Goal: Task Accomplishment & Management: Manage account settings

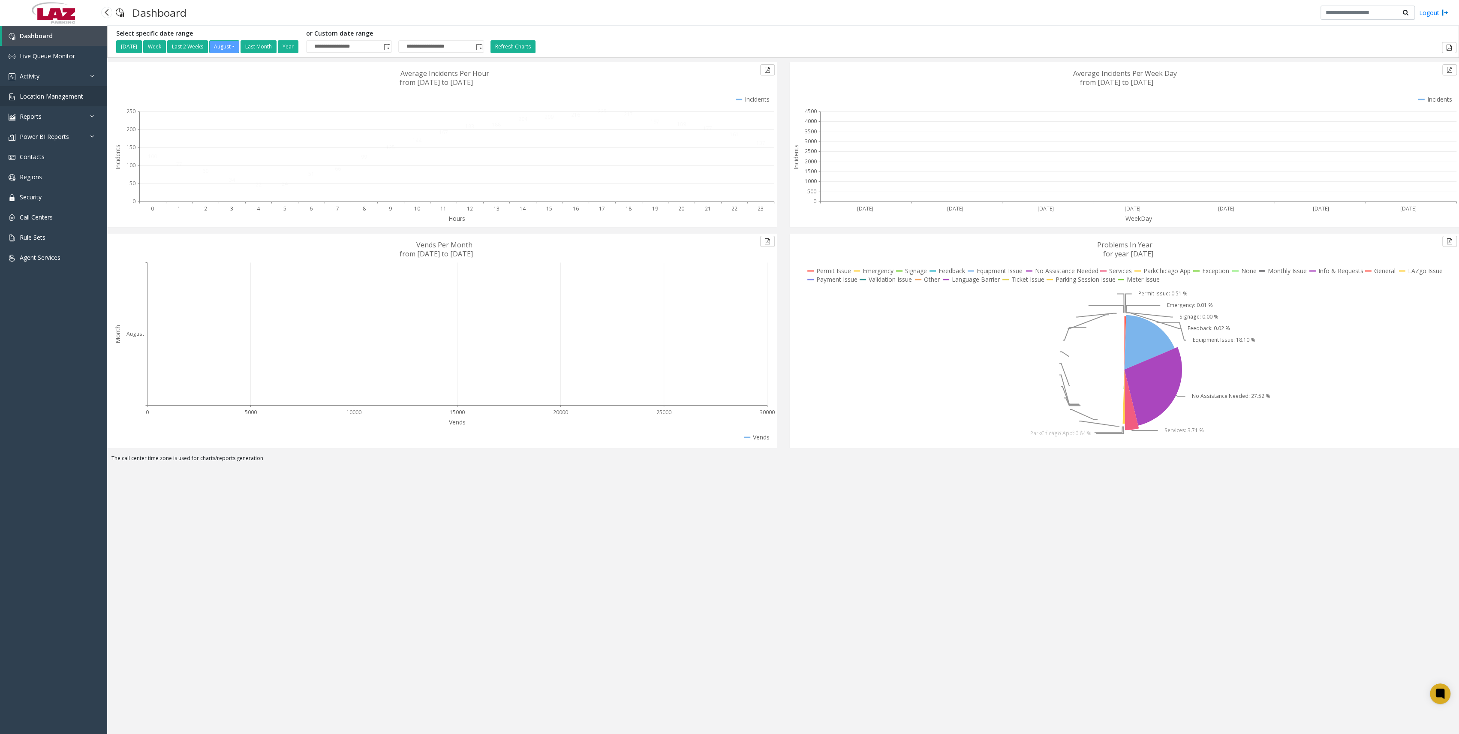
click at [65, 91] on link "Location Management" at bounding box center [53, 96] width 107 height 20
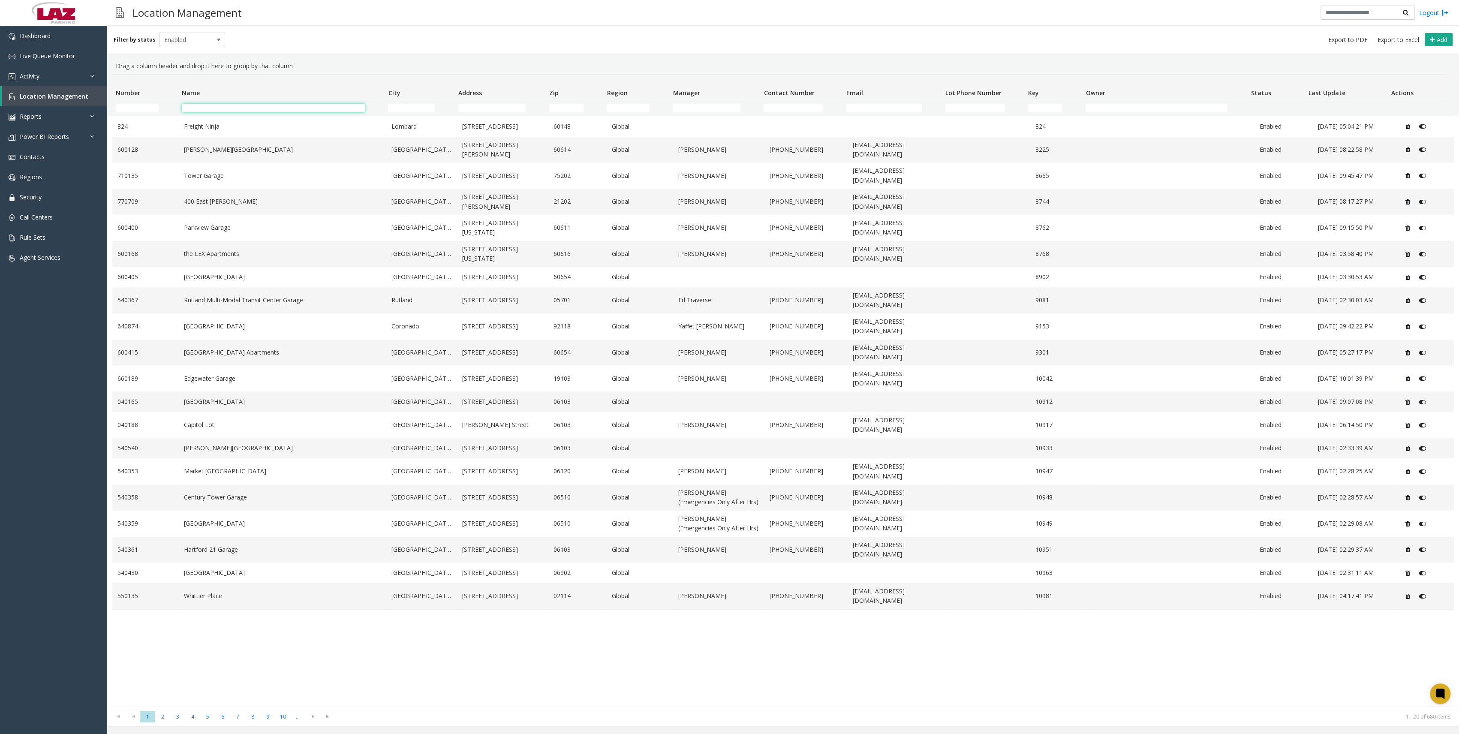
click at [262, 111] on input "Name Filter" at bounding box center [273, 108] width 183 height 9
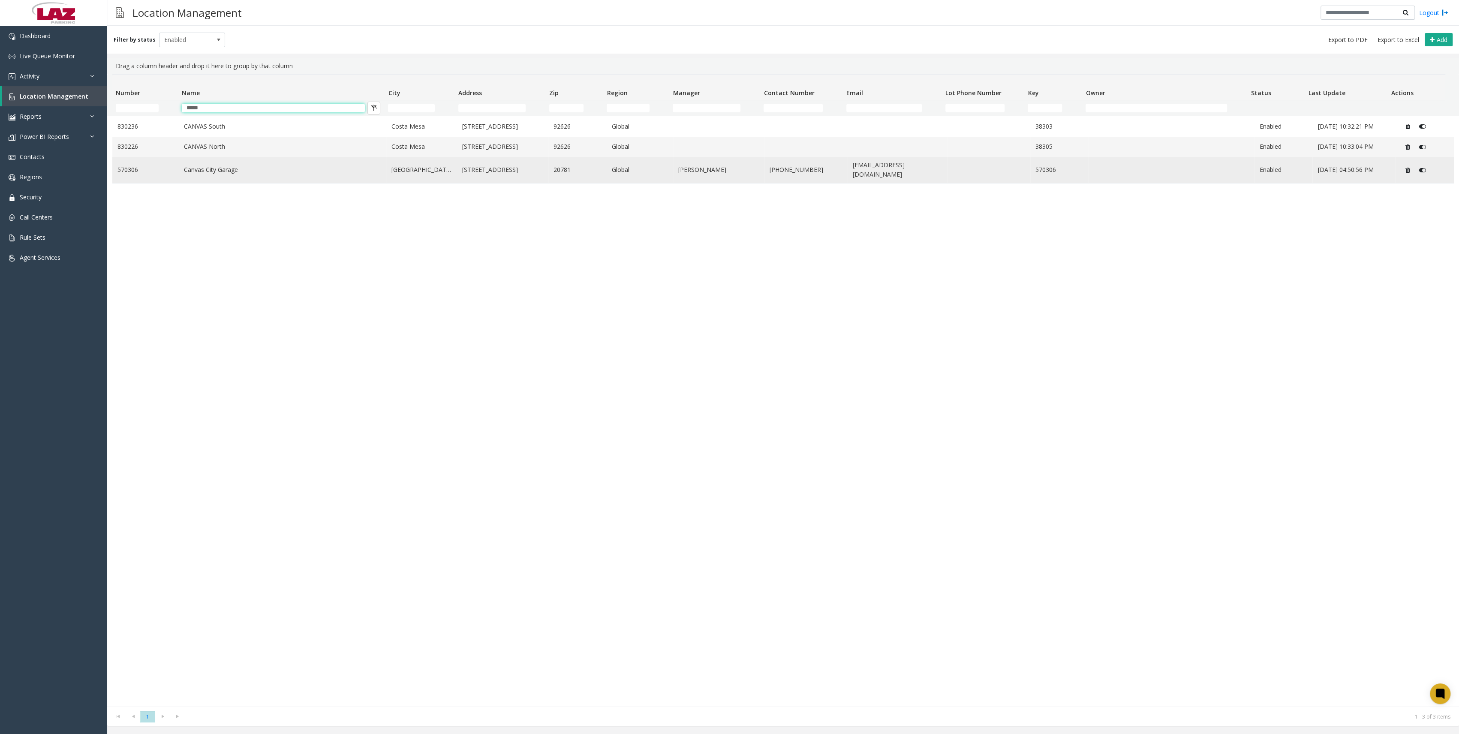
type input "*****"
click at [249, 165] on link "Canvas City Garage" at bounding box center [282, 169] width 197 height 9
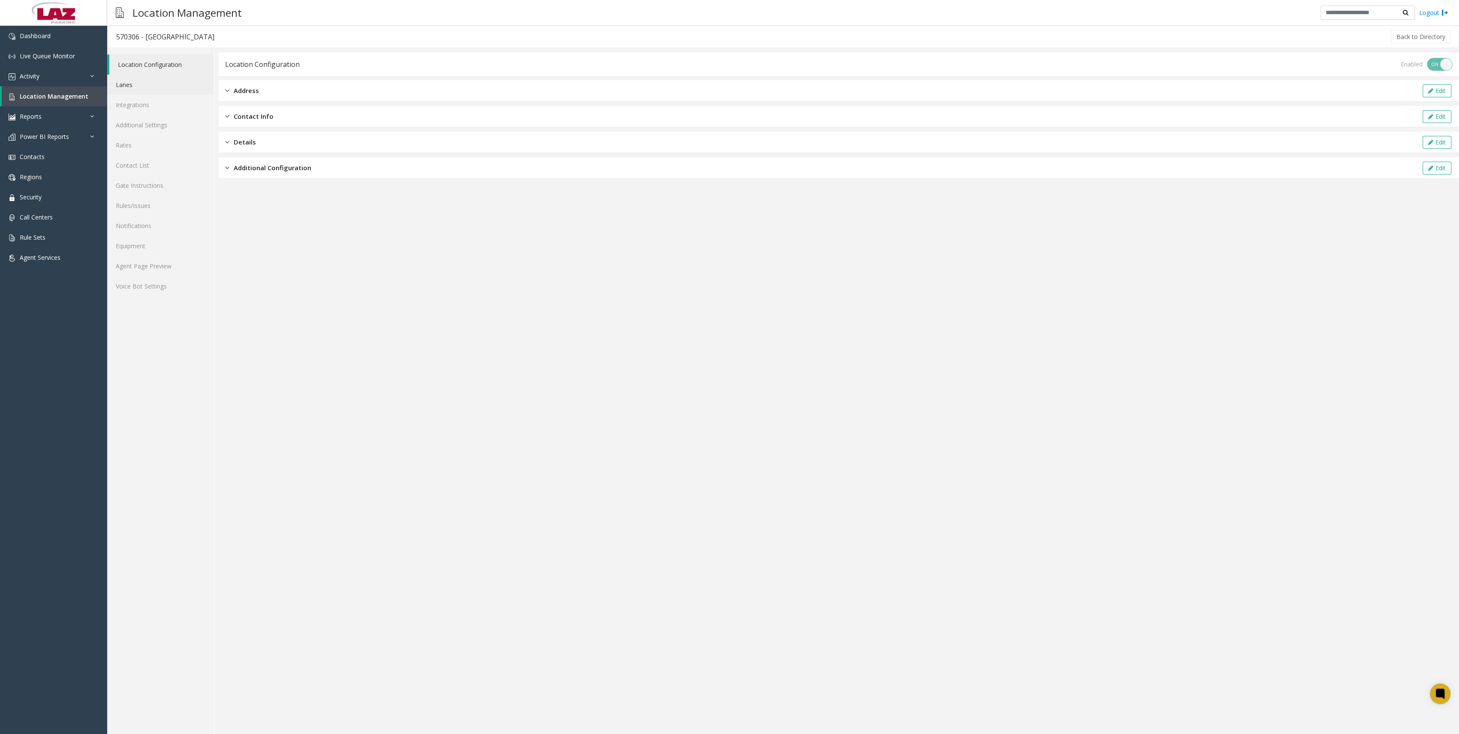
click at [157, 94] on link "Lanes" at bounding box center [160, 85] width 107 height 20
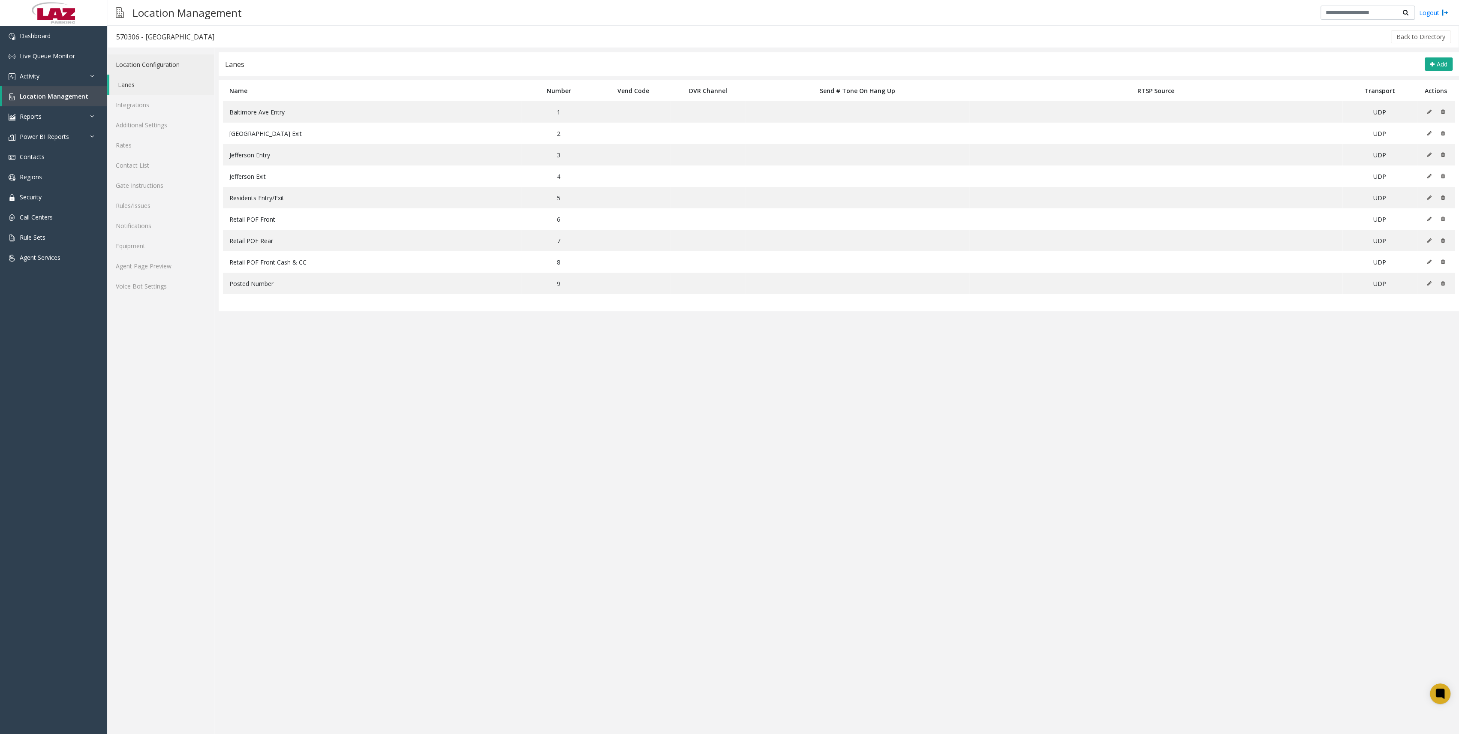
click at [175, 66] on link "Location Configuration" at bounding box center [160, 64] width 107 height 20
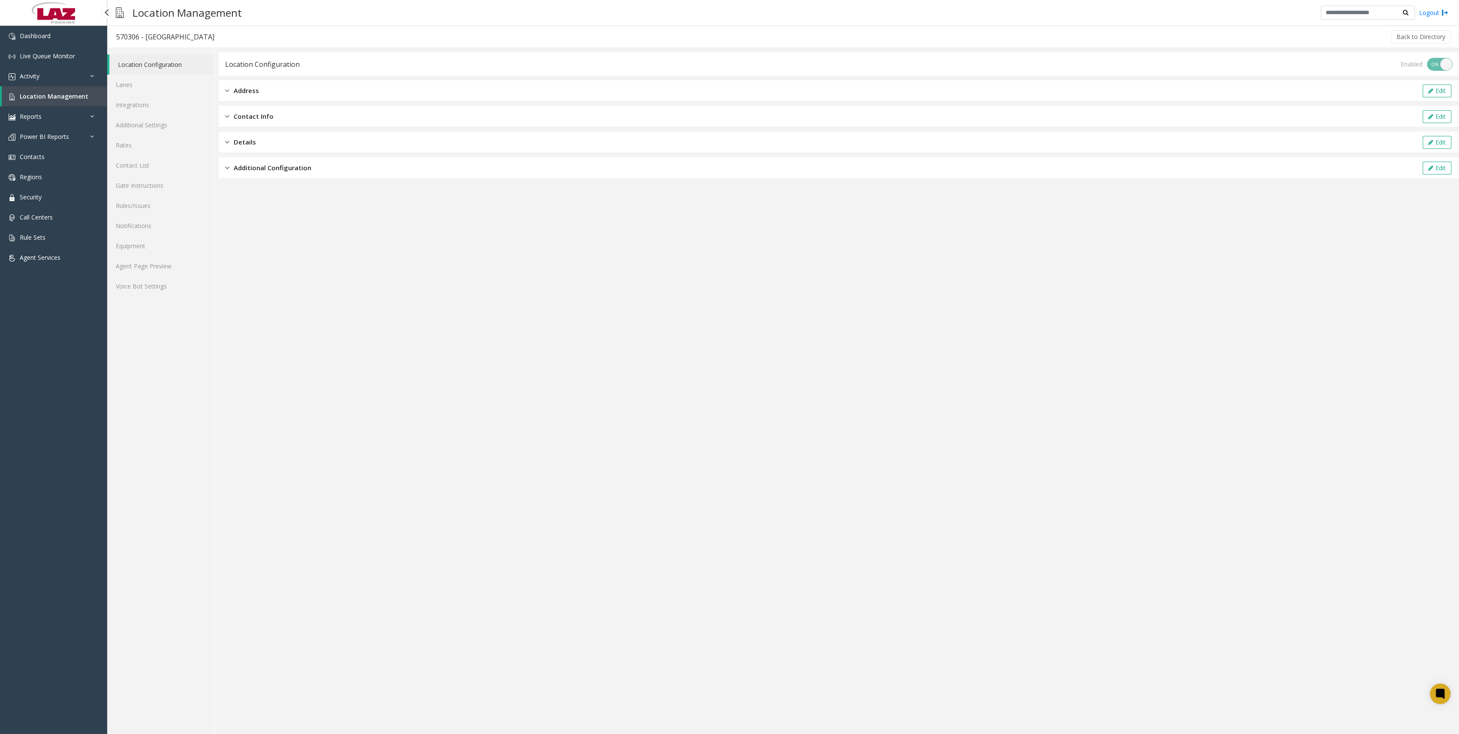
click at [100, 90] on link "Location Management" at bounding box center [55, 96] width 106 height 20
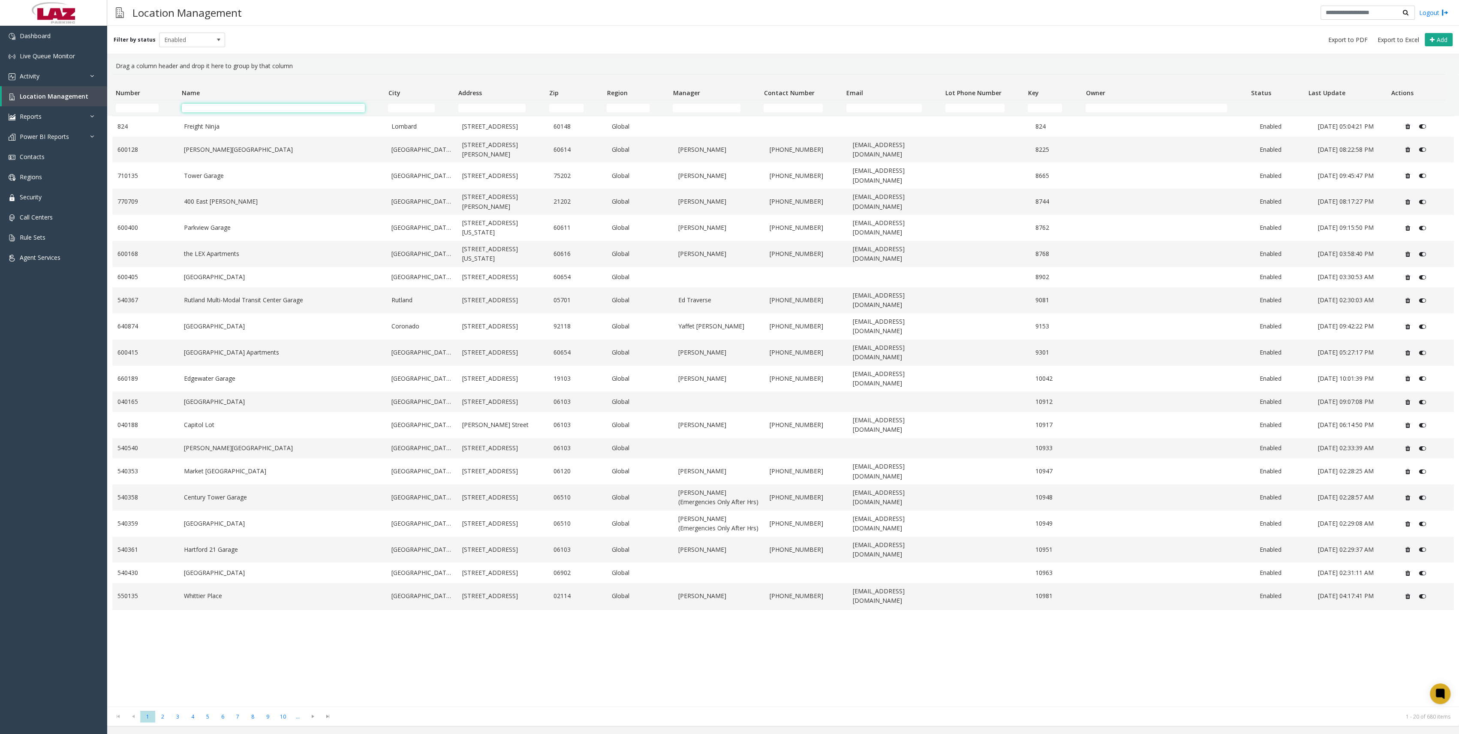
click at [277, 106] on input "Name Filter" at bounding box center [273, 108] width 183 height 9
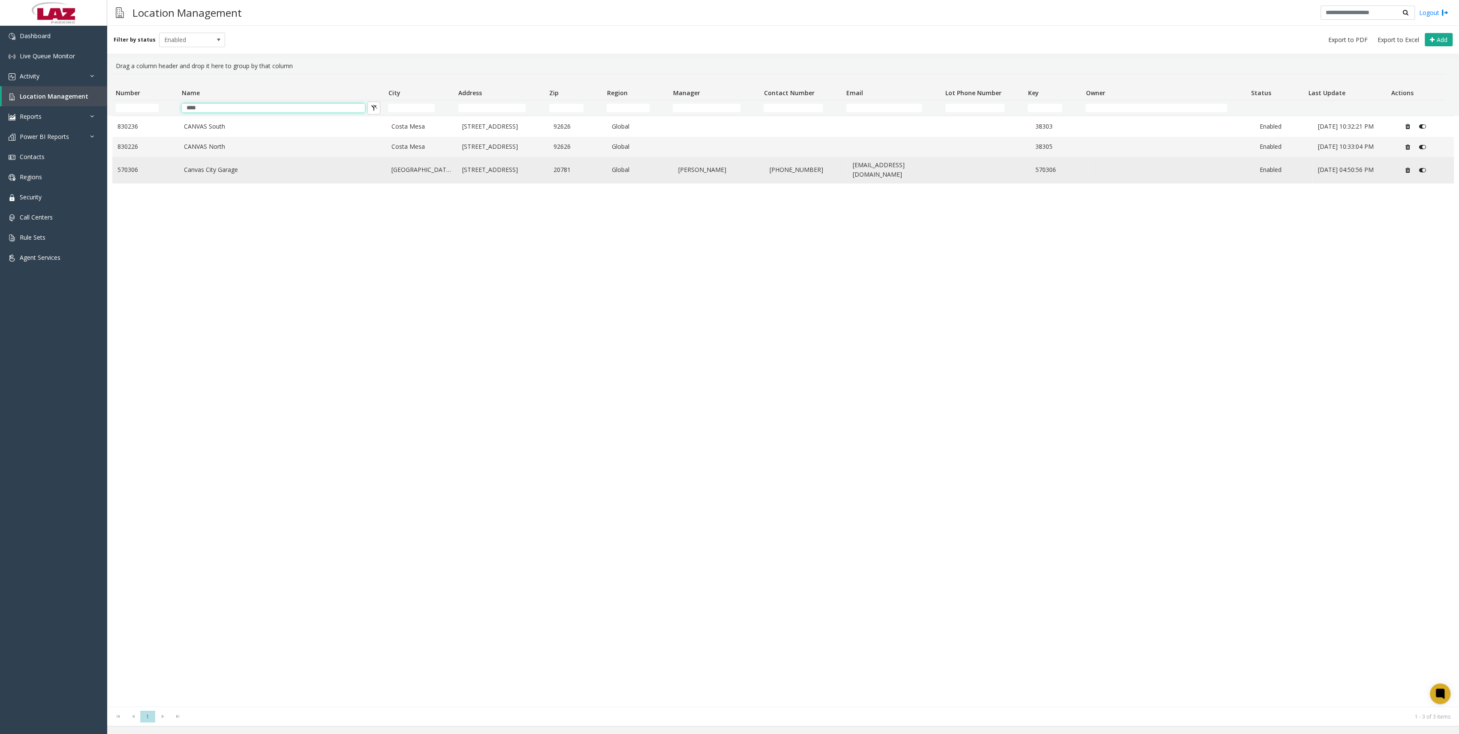
type input "****"
copy link "570306"
drag, startPoint x: 1023, startPoint y: 169, endPoint x: 1057, endPoint y: 171, distance: 34.4
click at [1057, 171] on tr "570306 [GEOGRAPHIC_DATA] [GEOGRAPHIC_DATA] [STREET_ADDRESS] Global [PERSON_NAME…" at bounding box center [783, 170] width 1342 height 26
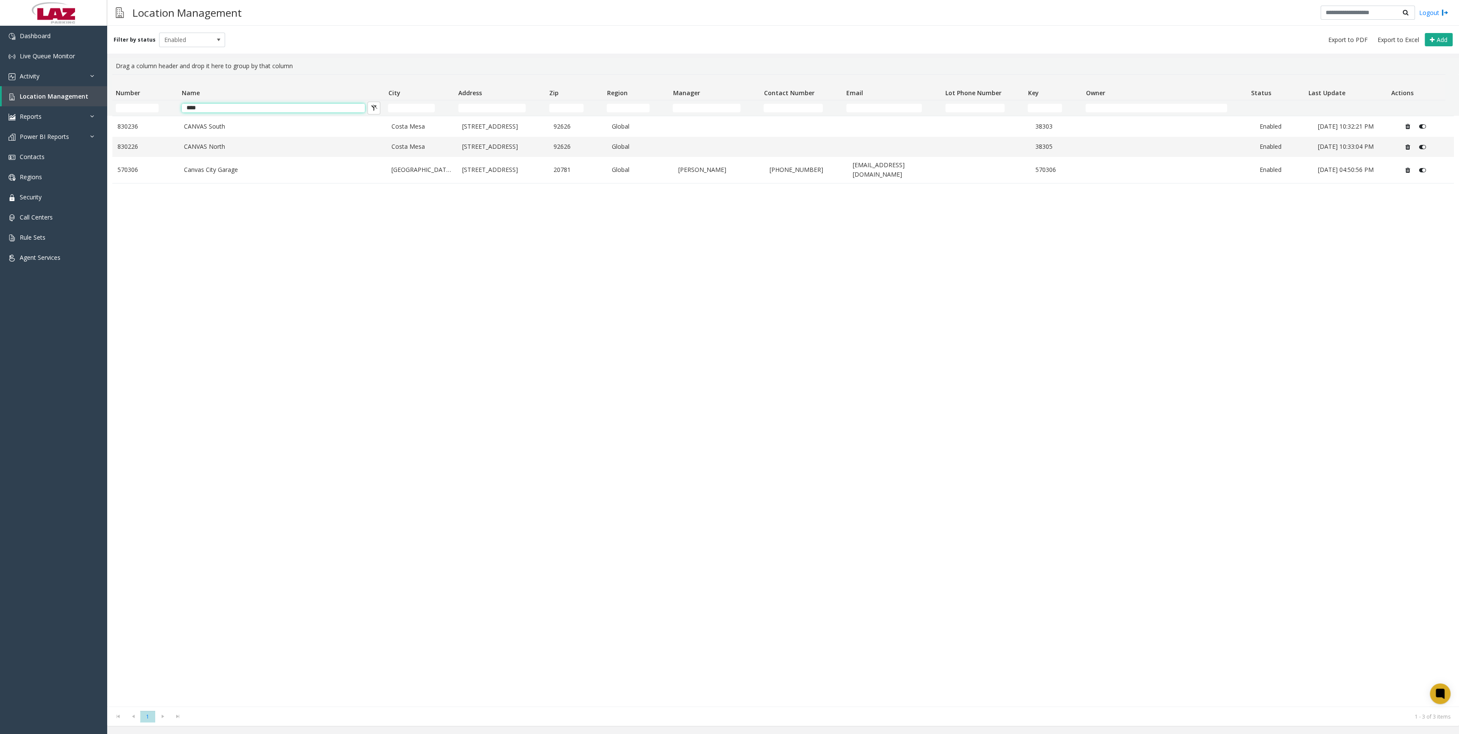
click at [263, 108] on input "****" at bounding box center [273, 108] width 183 height 9
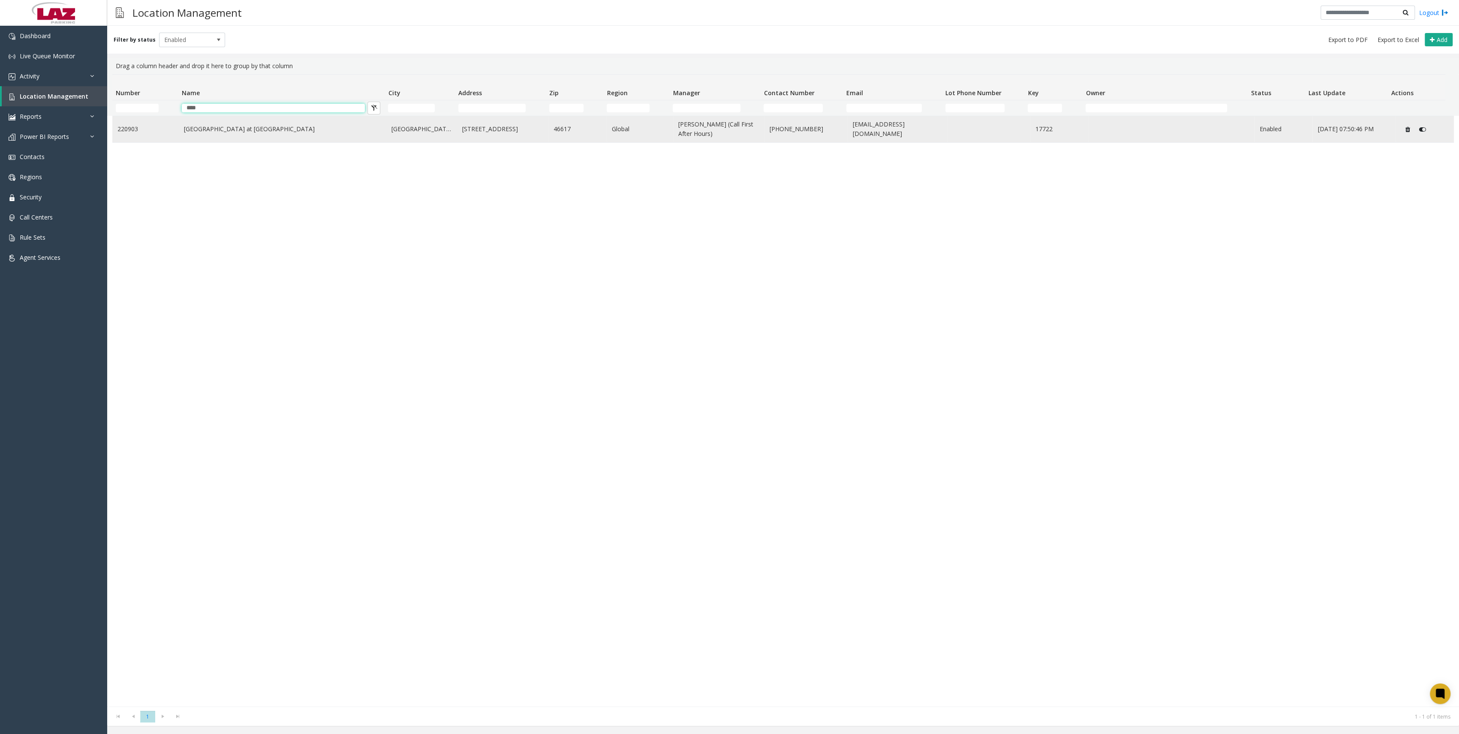
type input "****"
click at [258, 130] on link "[GEOGRAPHIC_DATA] at [GEOGRAPHIC_DATA]" at bounding box center [282, 128] width 197 height 9
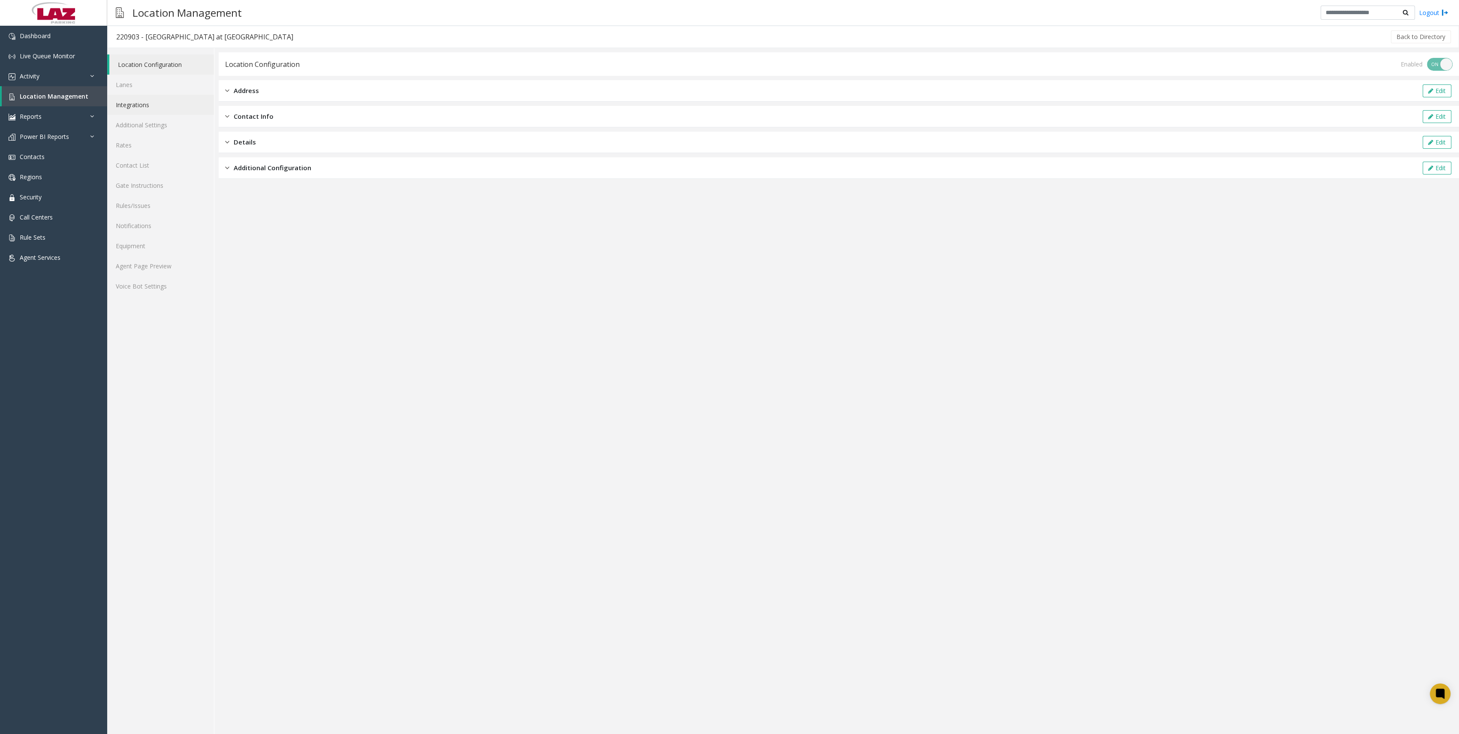
click at [167, 104] on link "Integrations" at bounding box center [160, 105] width 107 height 20
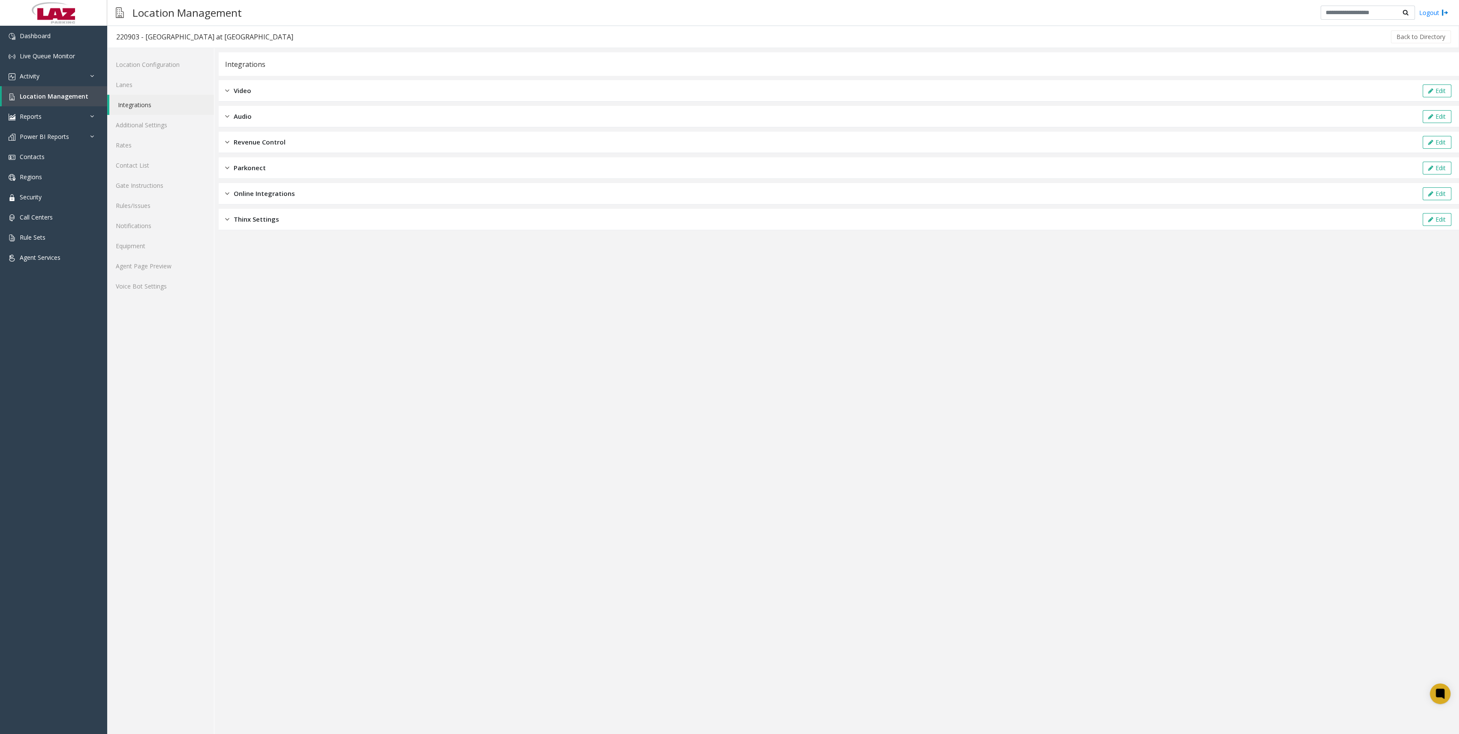
click at [308, 178] on div "Parkonect Edit" at bounding box center [839, 167] width 1241 height 21
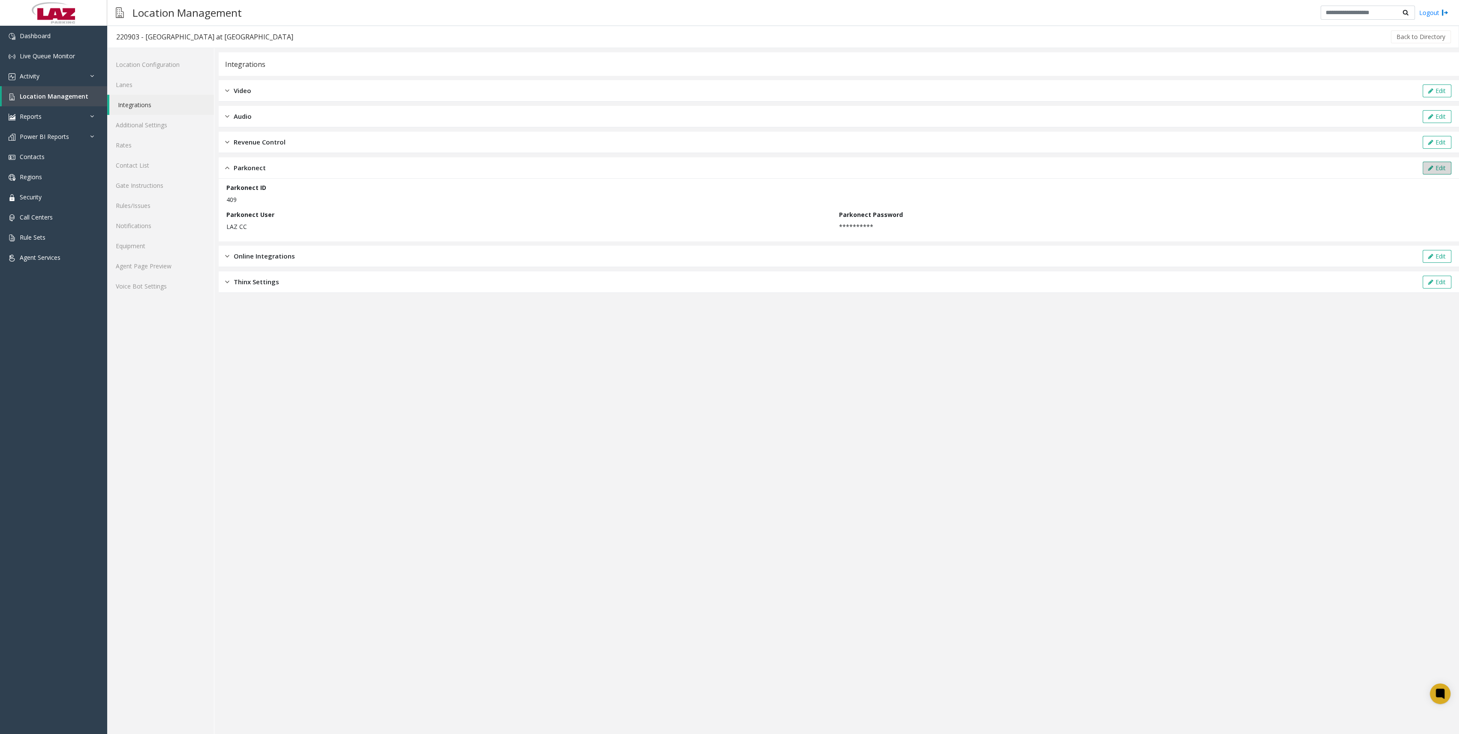
click at [1444, 167] on button "Edit" at bounding box center [1437, 168] width 29 height 13
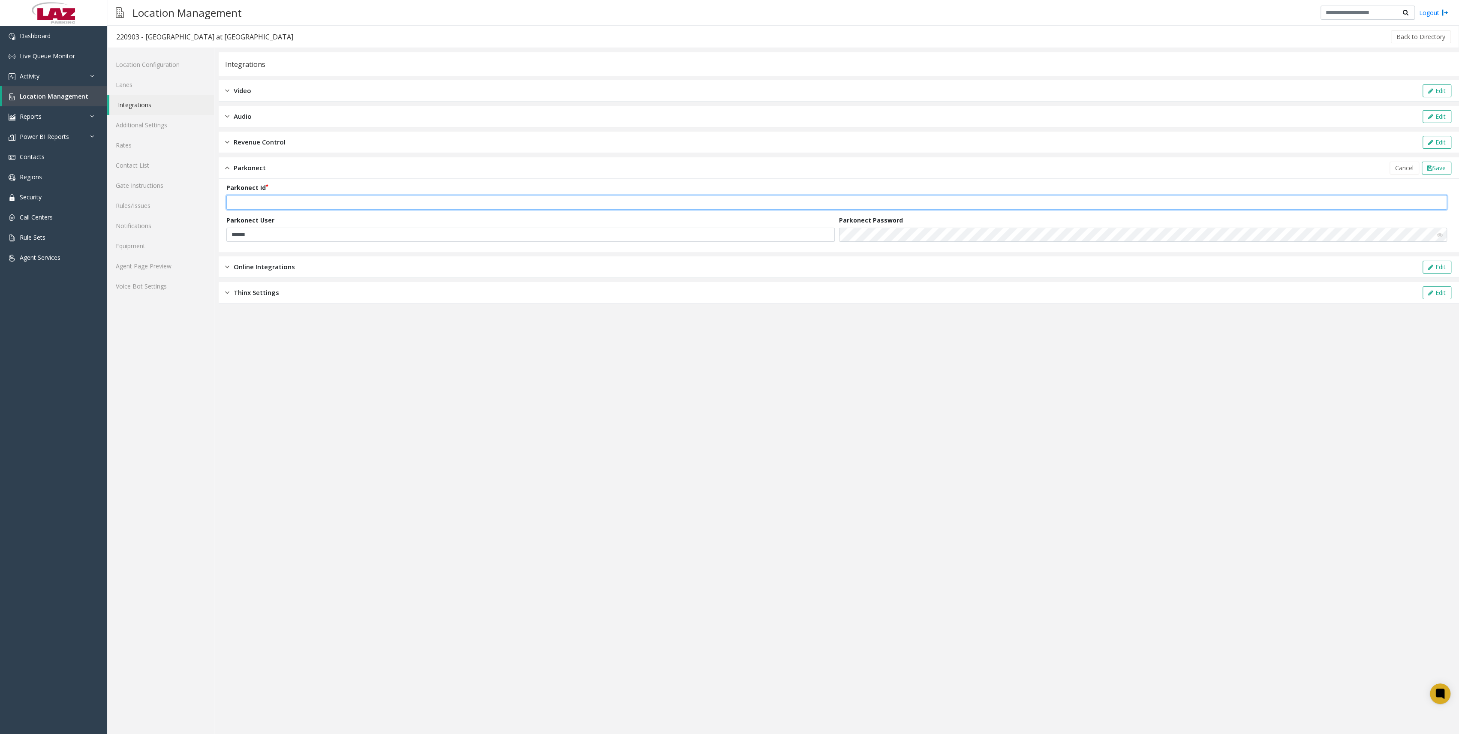
click at [366, 195] on input "***" at bounding box center [836, 202] width 1221 height 15
click at [784, 485] on app-integration "Integrations Video Edit Audio Edit Revenue Control Edit Parkonect Cancel Save P…" at bounding box center [839, 393] width 1241 height 682
click at [1438, 171] on span "Save" at bounding box center [1439, 168] width 13 height 8
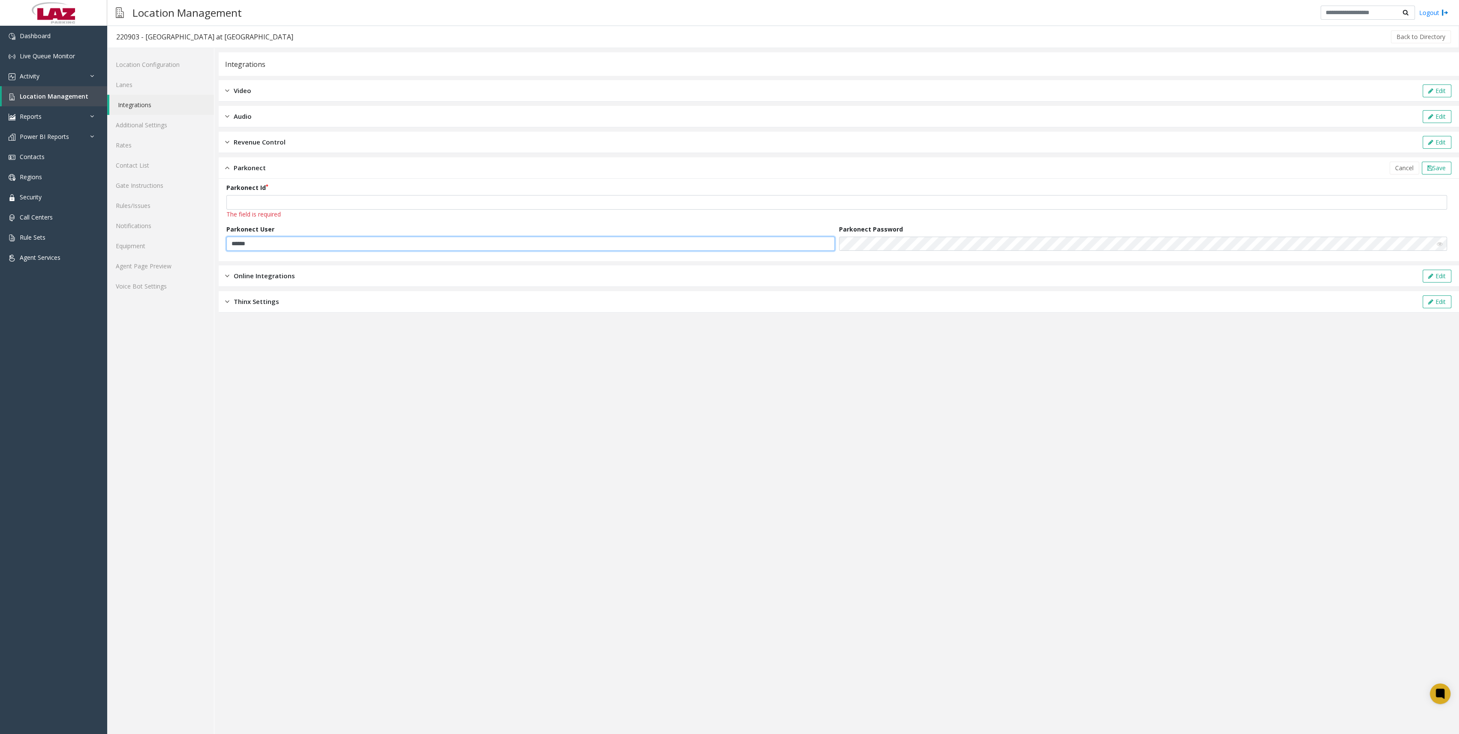
click at [528, 239] on input "******" at bounding box center [530, 244] width 609 height 15
type input "*"
click at [638, 370] on app-integration "Integrations Video Edit Audio Edit Revenue Control Edit Parkonect Cancel Save P…" at bounding box center [839, 393] width 1241 height 682
click at [1430, 167] on icon at bounding box center [1430, 168] width 5 height 6
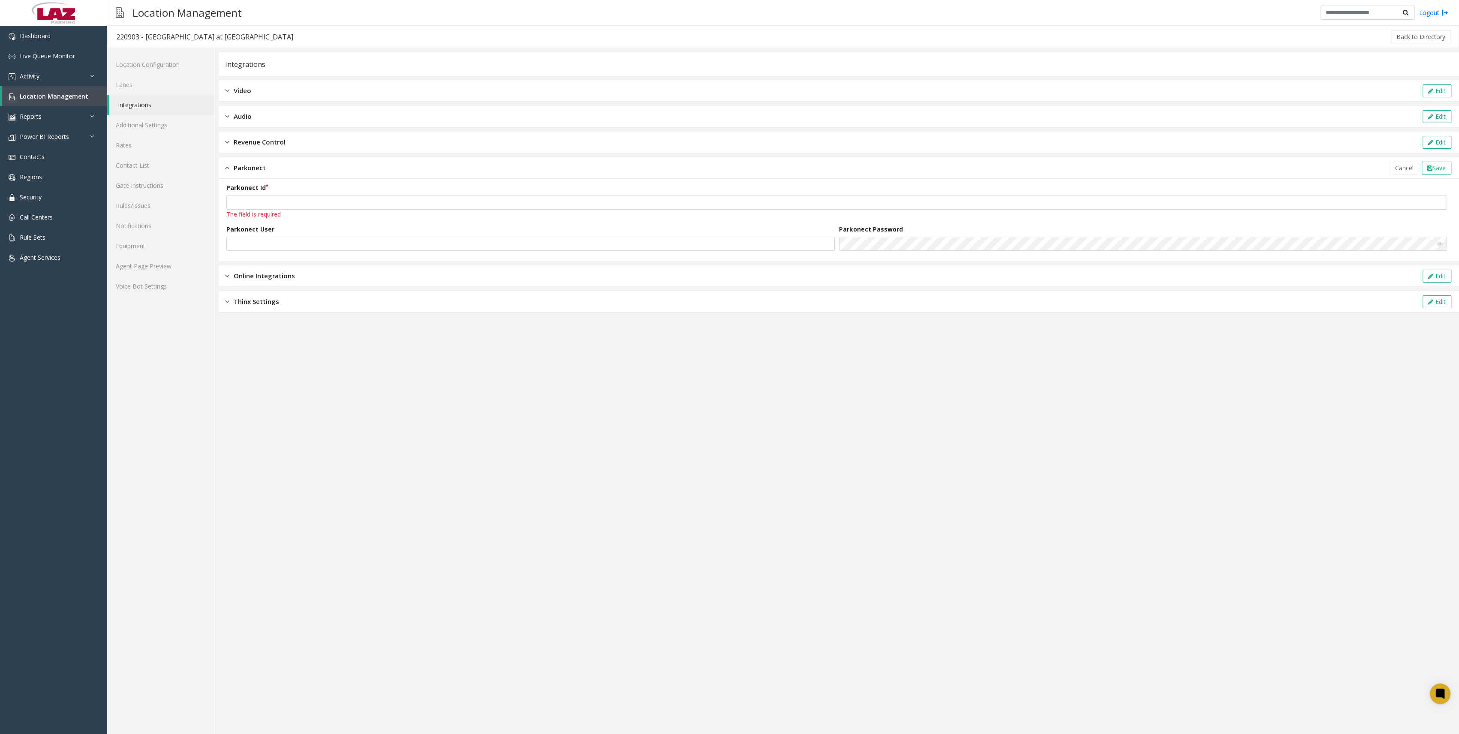
click at [335, 145] on div "Revenue Control Edit" at bounding box center [839, 142] width 1241 height 21
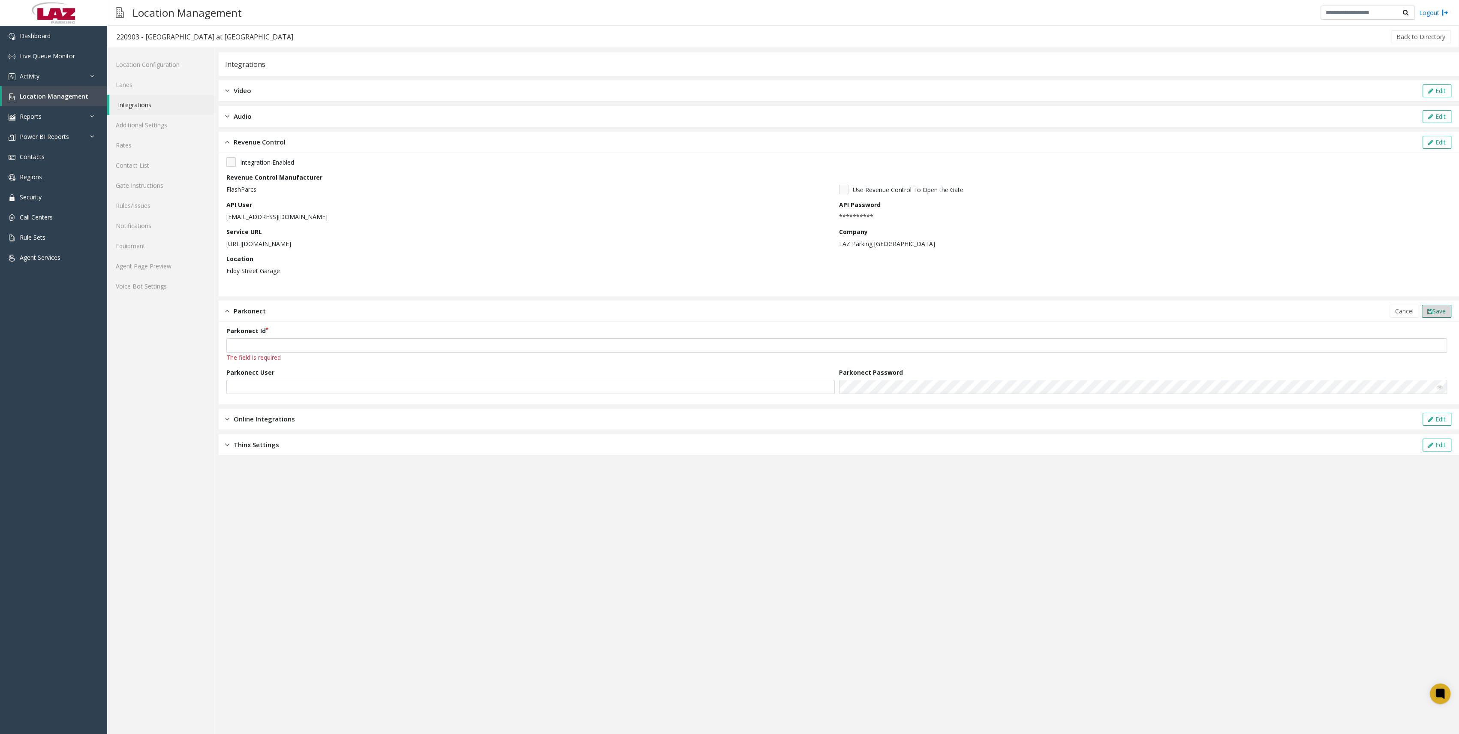
click at [1428, 313] on icon at bounding box center [1430, 311] width 5 height 6
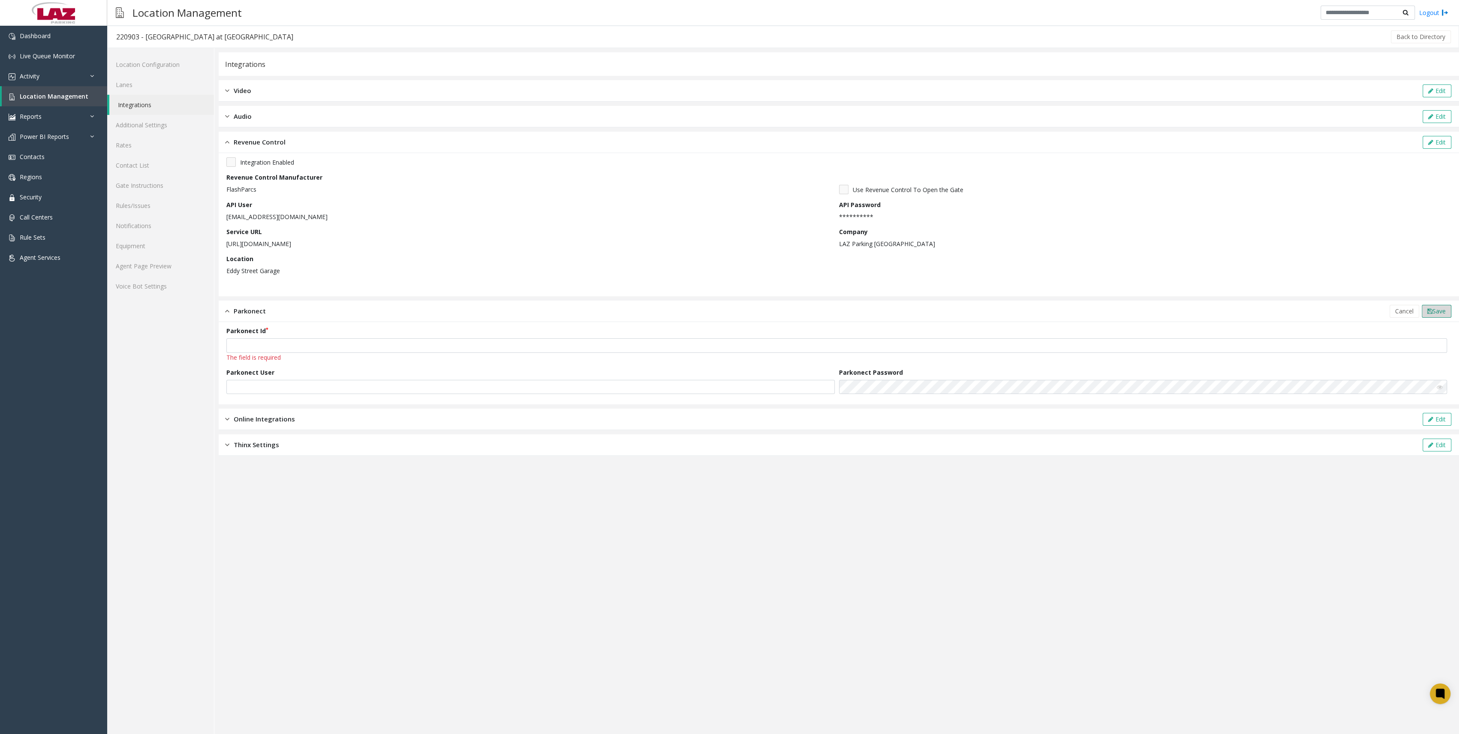
click at [1428, 314] on icon at bounding box center [1430, 311] width 5 height 6
click at [1440, 694] on icon at bounding box center [1440, 694] width 6 height 4
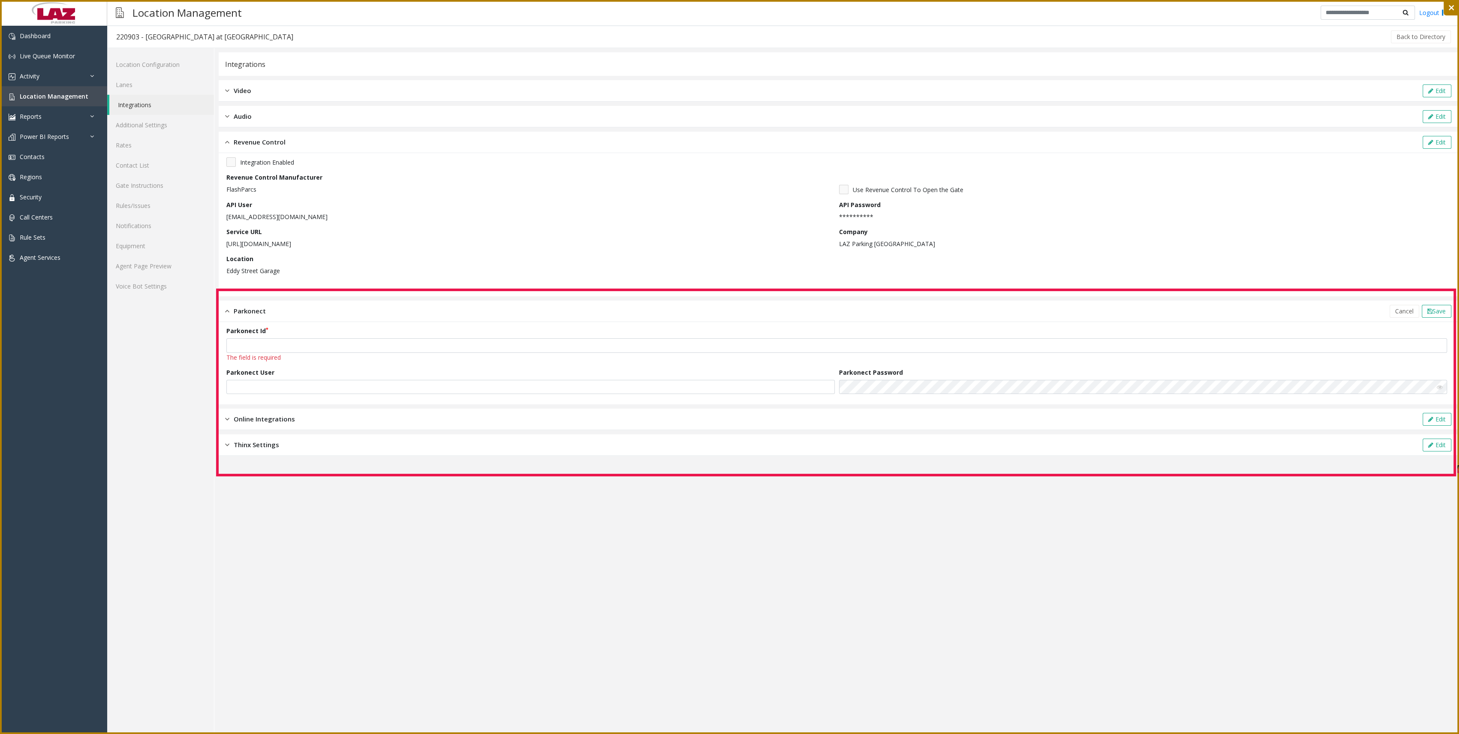
drag, startPoint x: 217, startPoint y: 290, endPoint x: 1455, endPoint y: 475, distance: 1251.6
click at [1455, 475] on icon at bounding box center [729, 367] width 1459 height 734
click at [788, 15] on div "Next" at bounding box center [791, 18] width 24 height 15
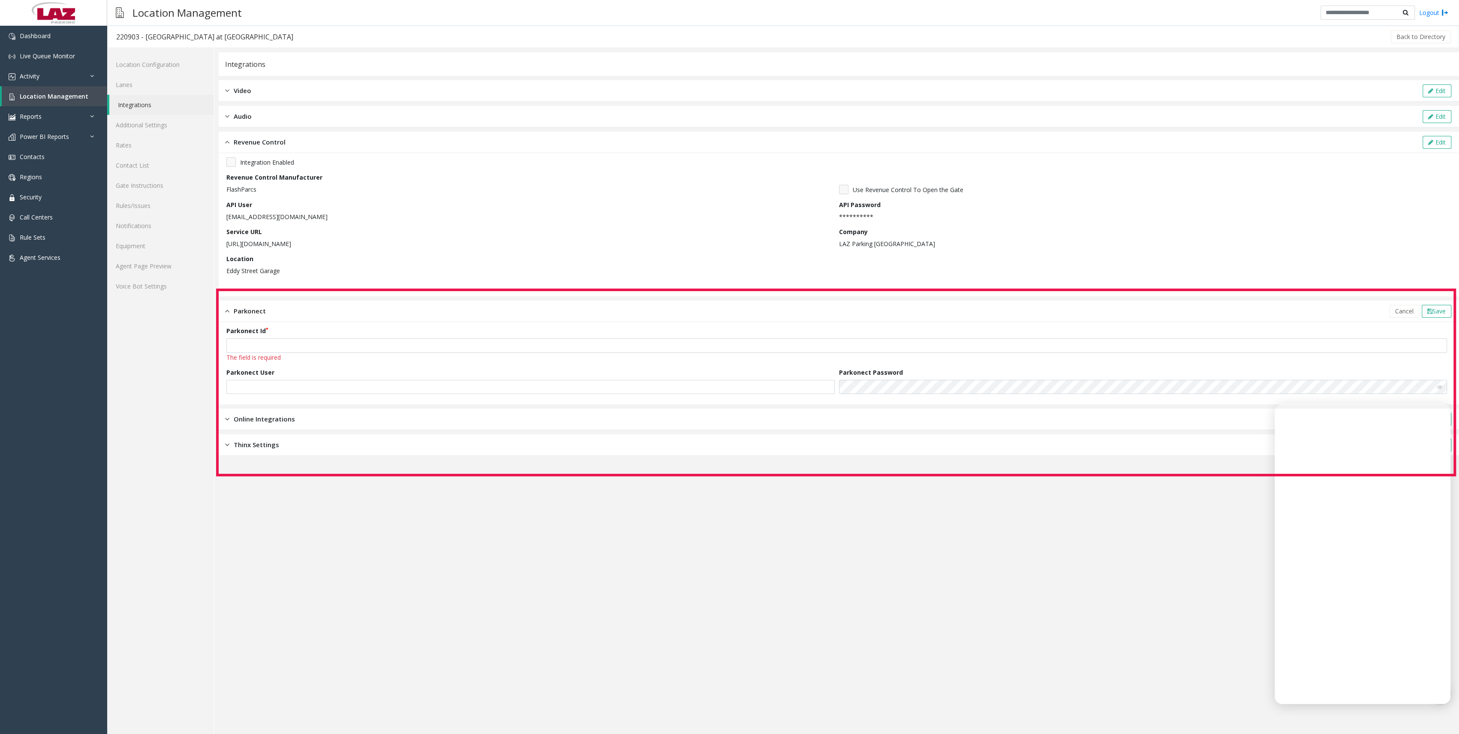
click at [1330, 549] on icon at bounding box center [729, 367] width 1459 height 734
click at [1345, 531] on icon at bounding box center [729, 367] width 1459 height 734
click at [1361, 677] on icon at bounding box center [729, 367] width 1459 height 734
click at [1335, 619] on icon at bounding box center [729, 367] width 1459 height 734
drag, startPoint x: 1176, startPoint y: 363, endPoint x: 1289, endPoint y: 518, distance: 191.3
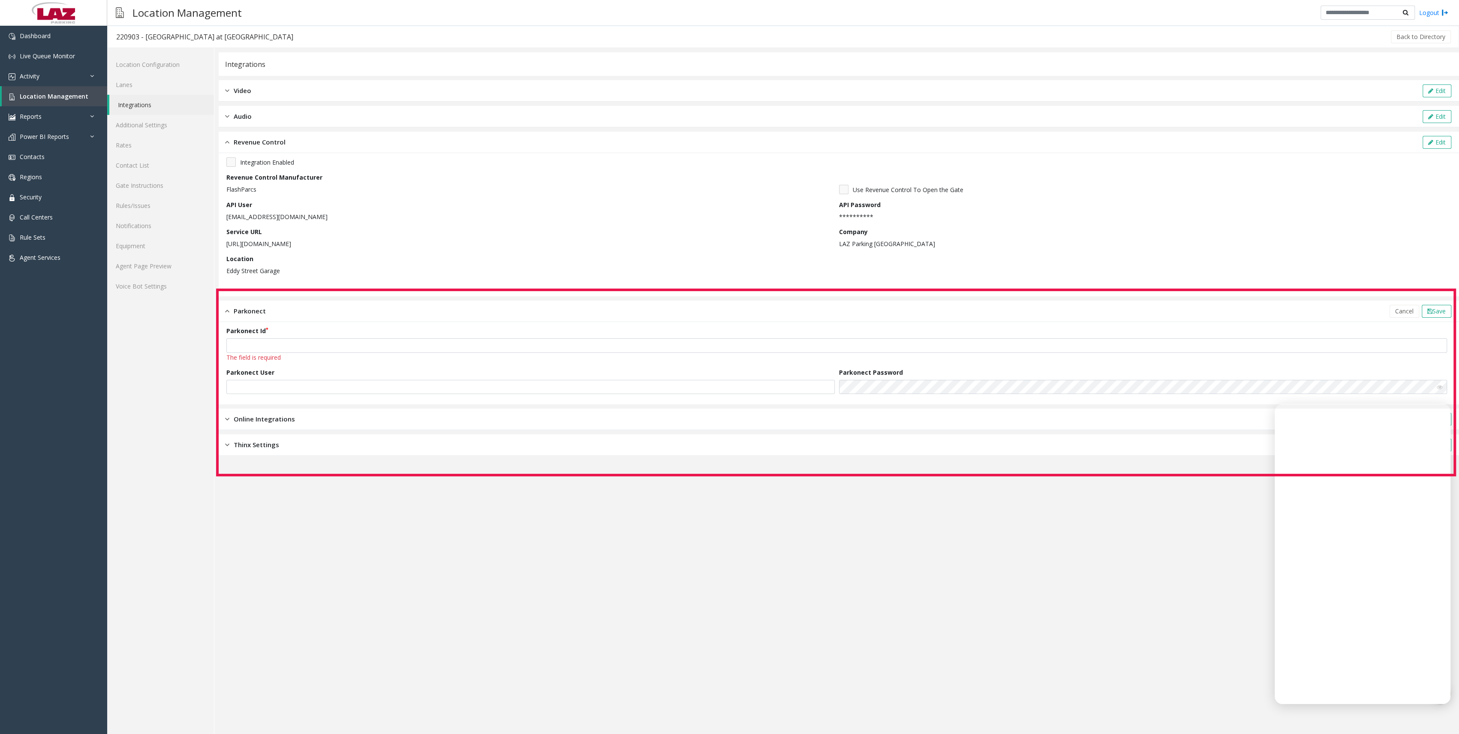
click at [1291, 528] on icon at bounding box center [729, 367] width 1459 height 734
drag, startPoint x: 1230, startPoint y: 428, endPoint x: 996, endPoint y: 389, distance: 237.0
click at [996, 389] on icon at bounding box center [729, 367] width 1459 height 734
click at [1083, 170] on icon at bounding box center [729, 367] width 1459 height 734
click at [1338, 646] on icon at bounding box center [729, 367] width 1459 height 734
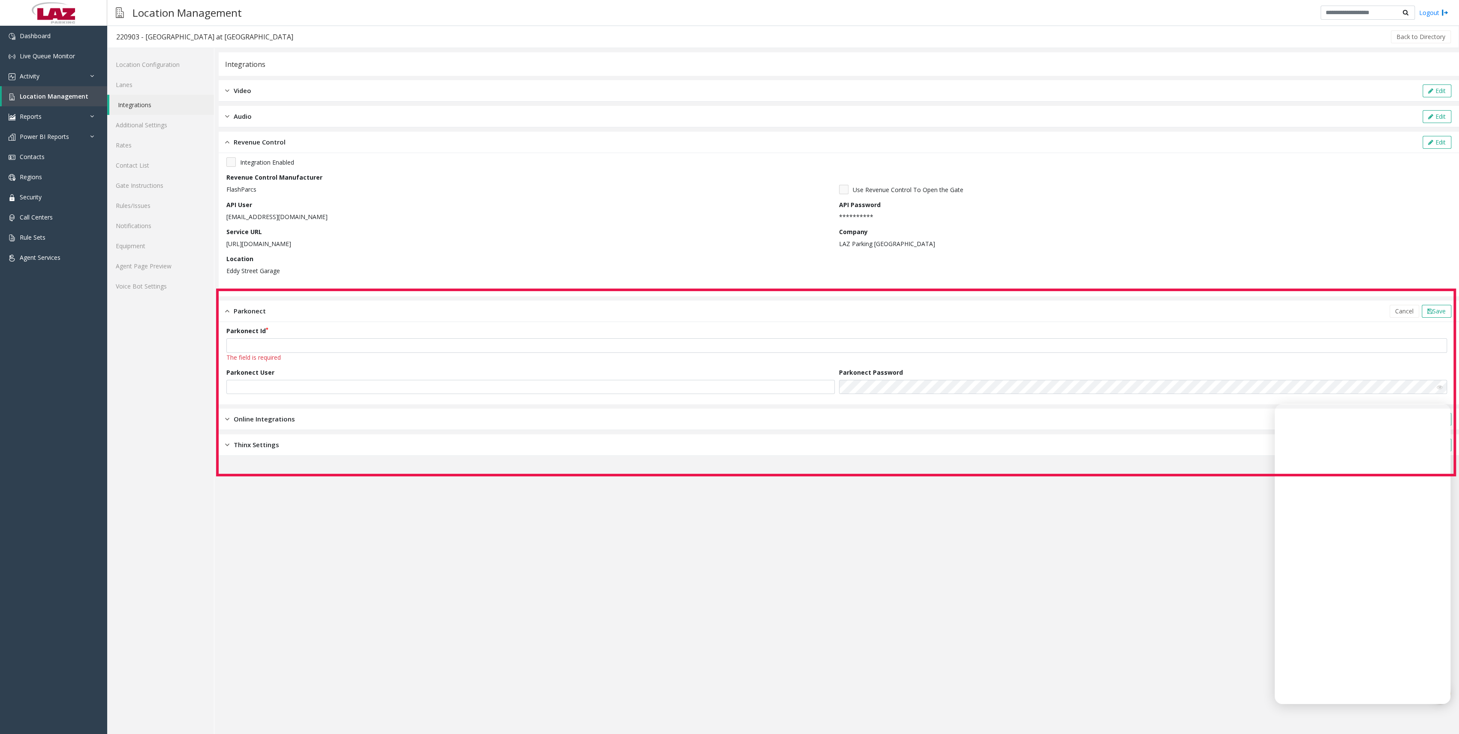
click at [1342, 671] on icon at bounding box center [729, 367] width 1459 height 734
click at [1285, 422] on icon at bounding box center [729, 367] width 1459 height 734
click at [1285, 418] on icon at bounding box center [729, 367] width 1459 height 734
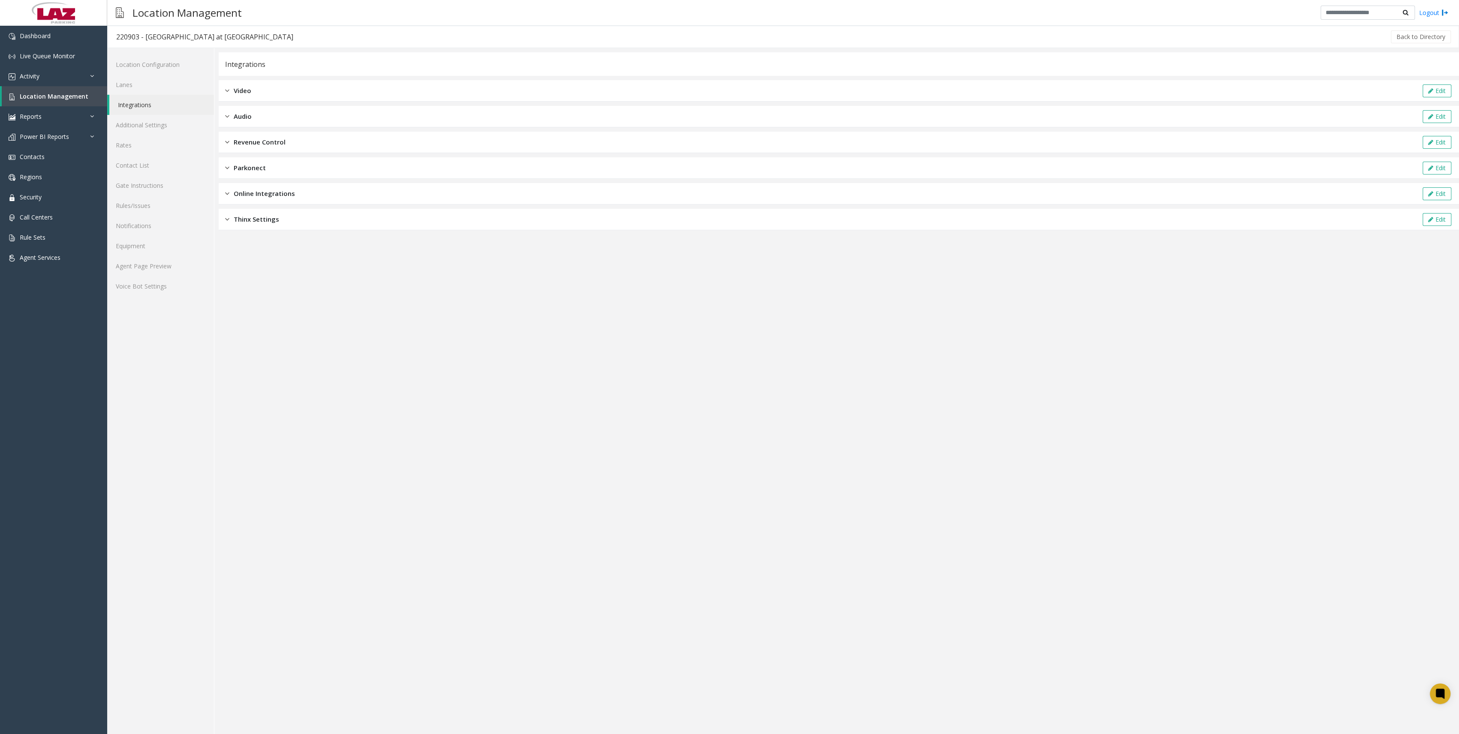
click at [309, 163] on div "Parkonect Edit" at bounding box center [839, 167] width 1241 height 21
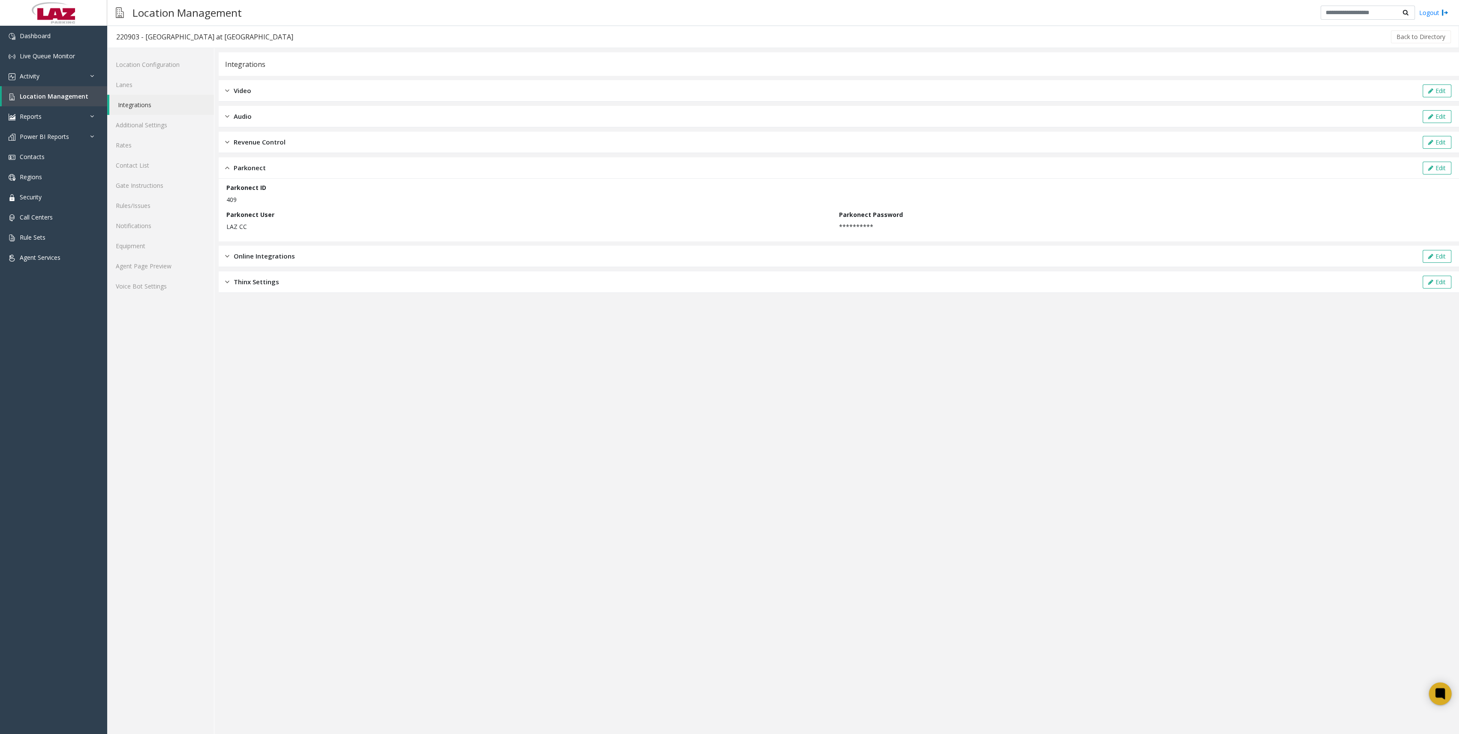
click at [1442, 699] on icon at bounding box center [1441, 694] width 14 height 14
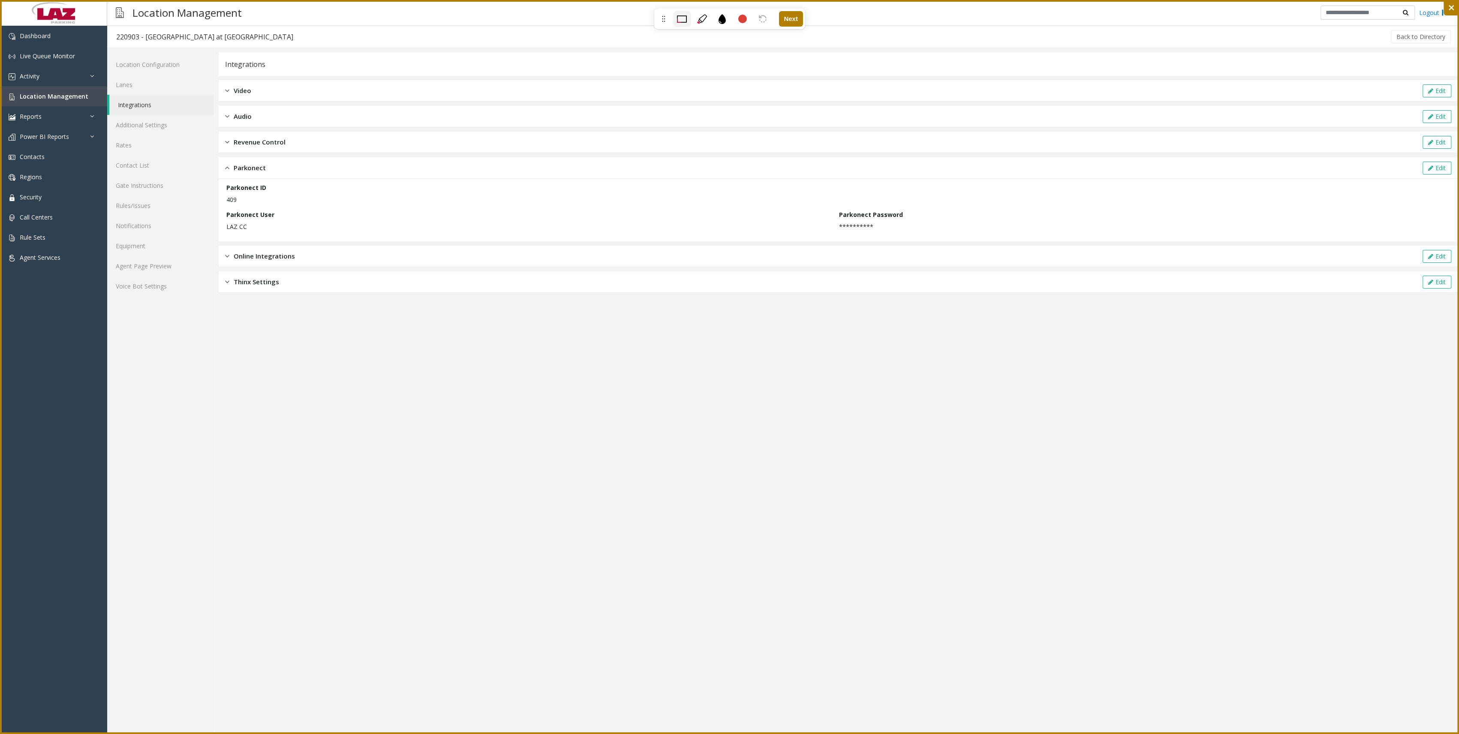
click at [1451, 7] on icon at bounding box center [1451, 7] width 5 height 5
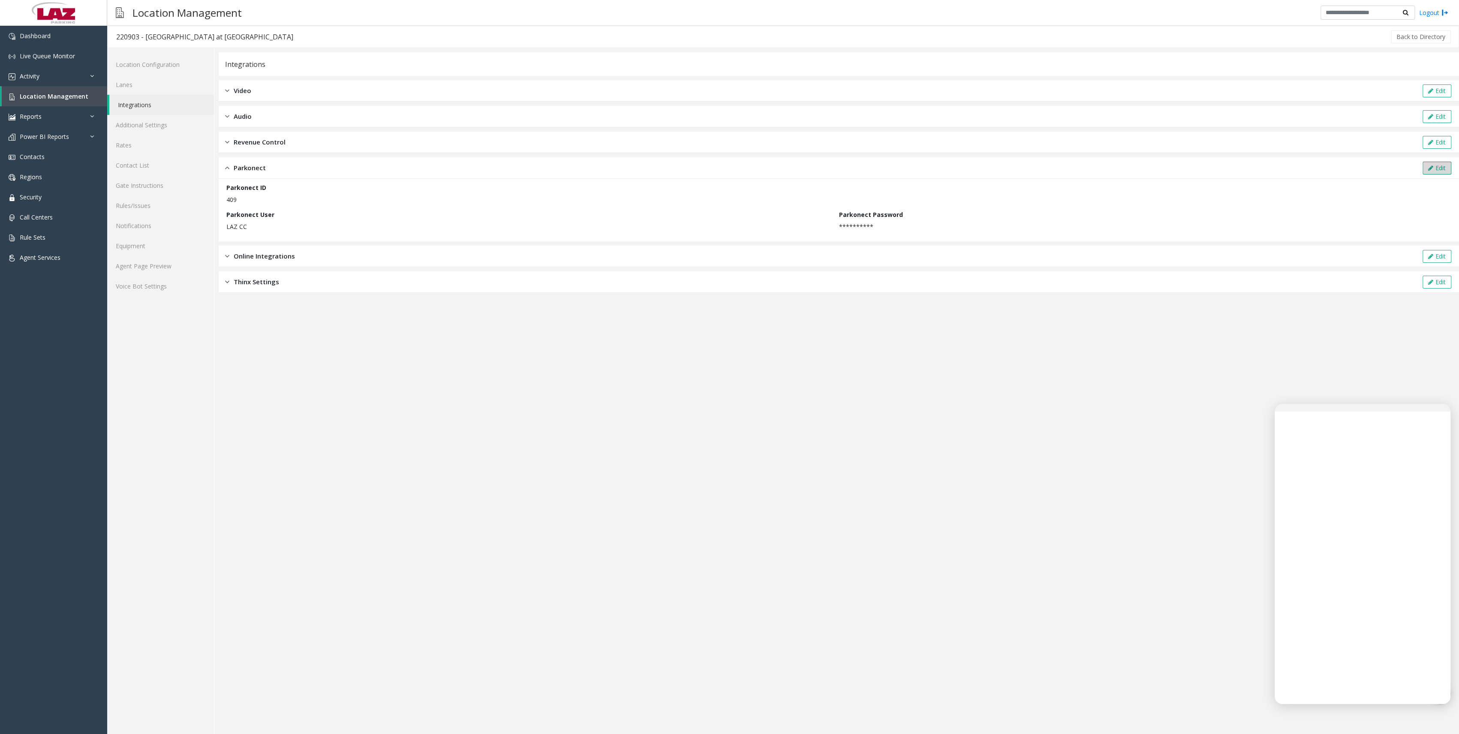
click at [1431, 168] on icon at bounding box center [1431, 168] width 5 height 6
click at [452, 236] on input "******" at bounding box center [530, 235] width 609 height 15
click at [429, 216] on div "Parkonect User" at bounding box center [532, 229] width 613 height 27
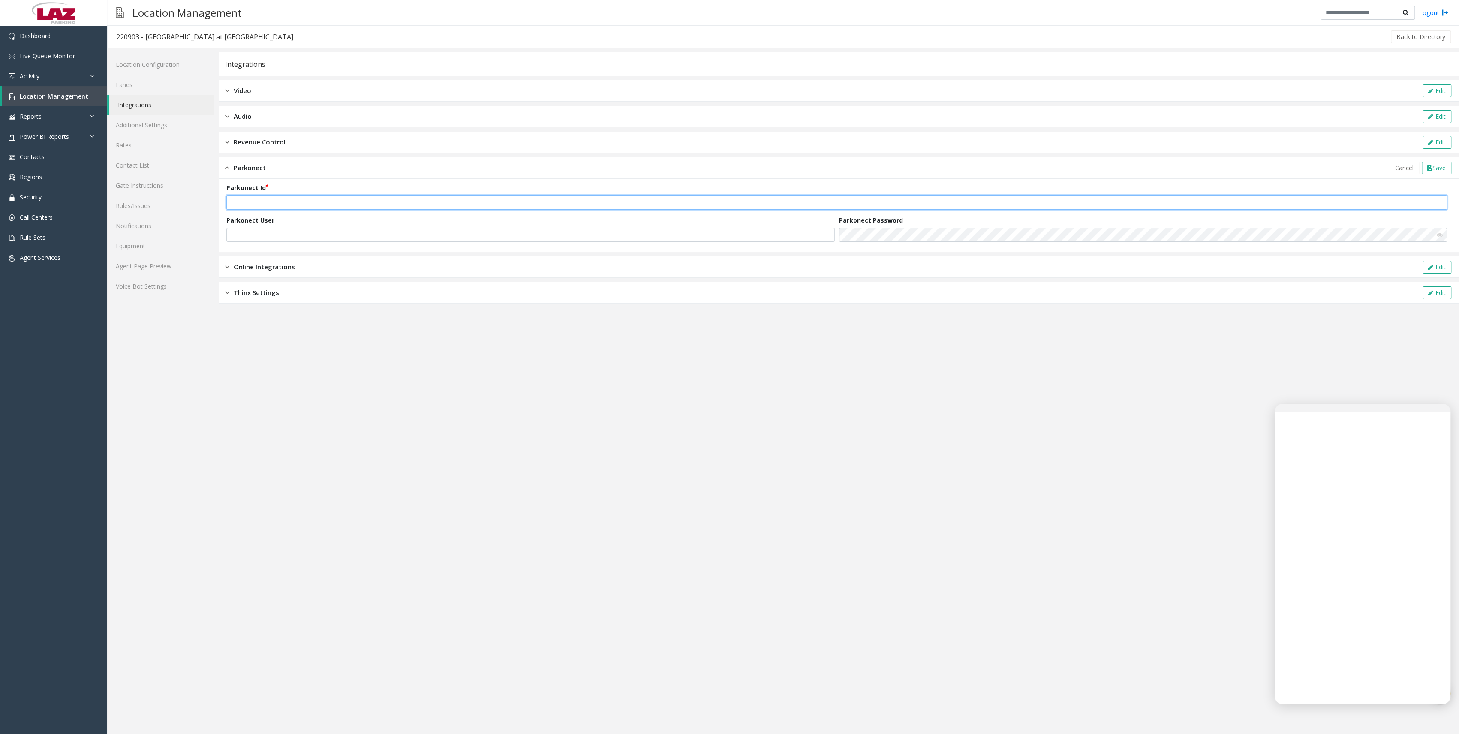
click at [432, 201] on input "***" at bounding box center [836, 202] width 1221 height 15
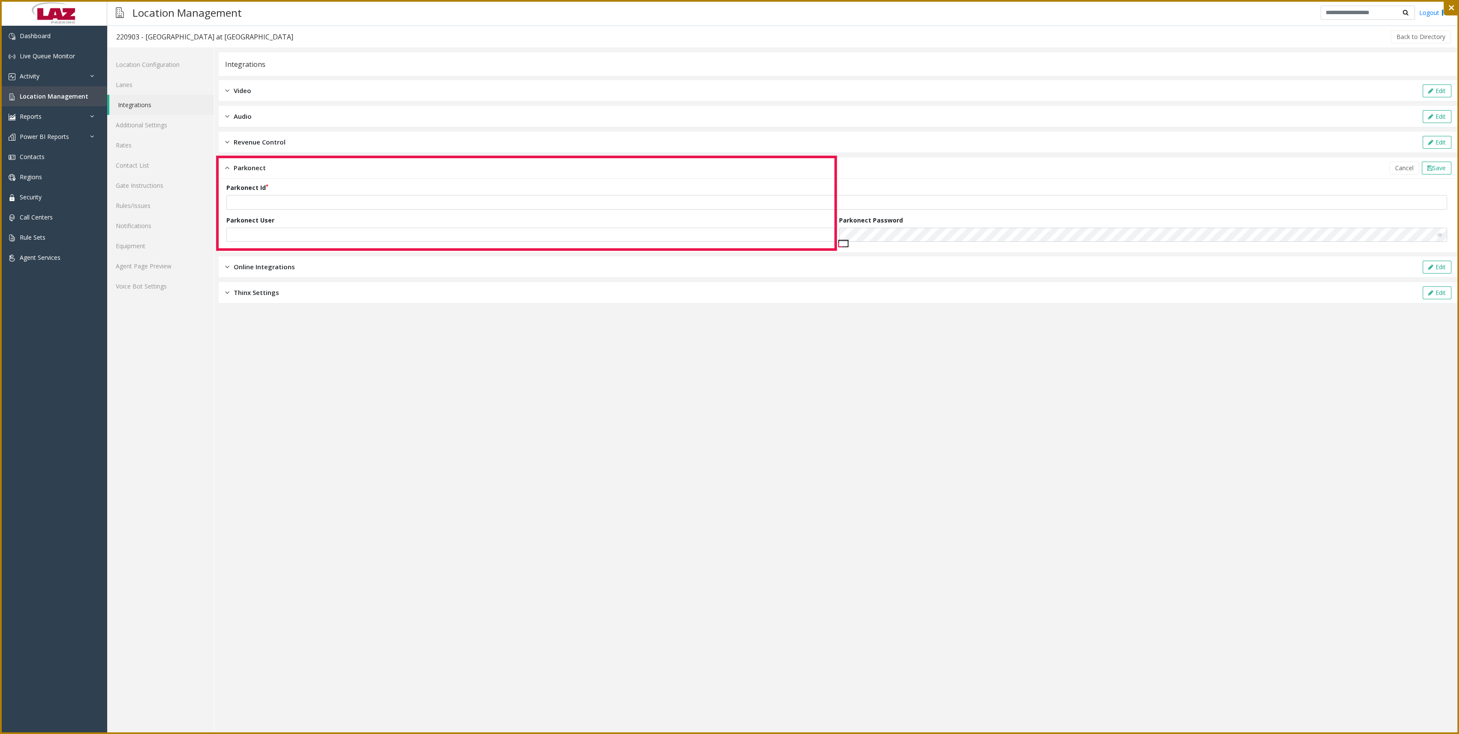
drag, startPoint x: 217, startPoint y: 157, endPoint x: 836, endPoint y: 250, distance: 625.4
click at [836, 250] on icon at bounding box center [729, 367] width 1459 height 734
click at [790, 21] on div "Next" at bounding box center [791, 18] width 24 height 15
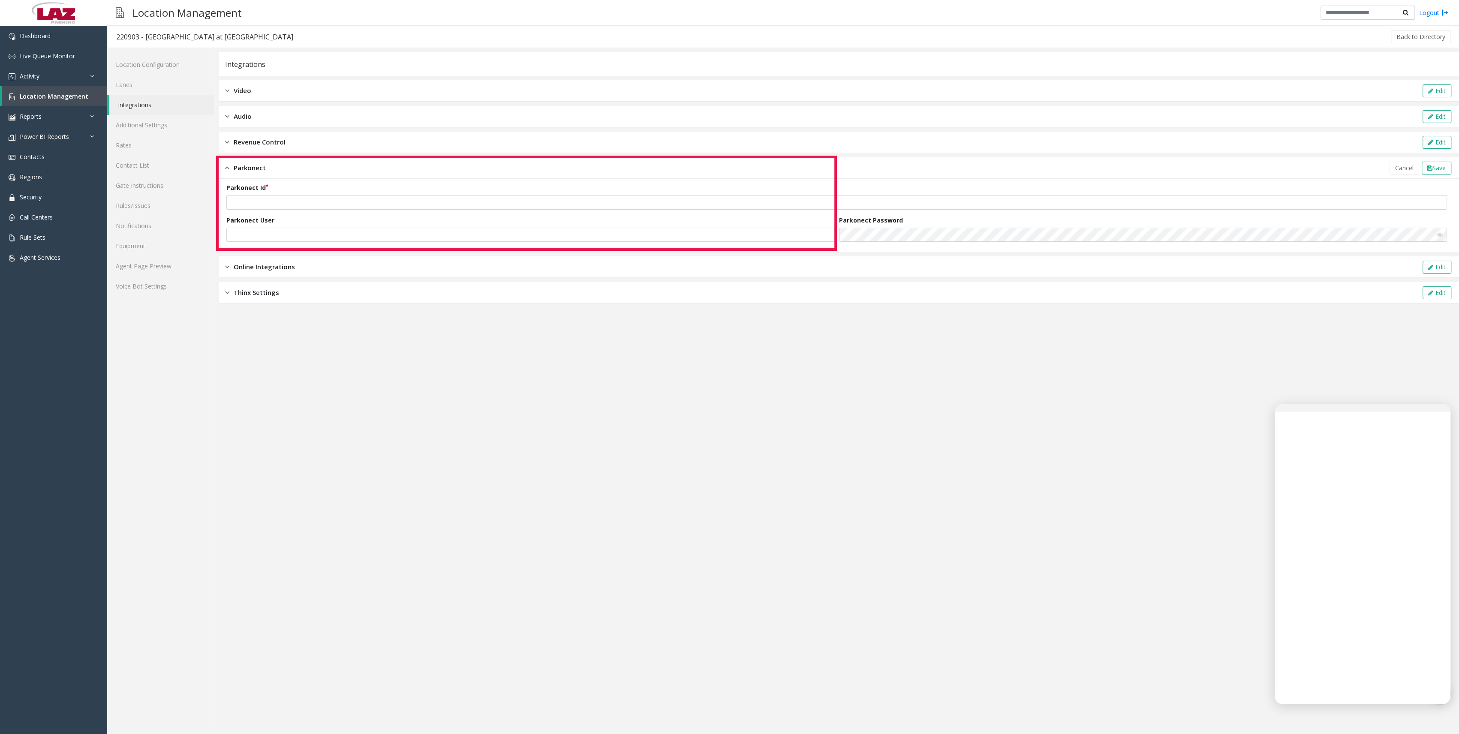
click at [1301, 533] on icon at bounding box center [729, 367] width 1459 height 734
click at [1311, 508] on icon at bounding box center [729, 367] width 1459 height 734
click at [1322, 490] on icon at bounding box center [729, 367] width 1459 height 734
click at [1372, 654] on icon at bounding box center [729, 367] width 1459 height 734
click at [1287, 419] on icon at bounding box center [729, 367] width 1459 height 734
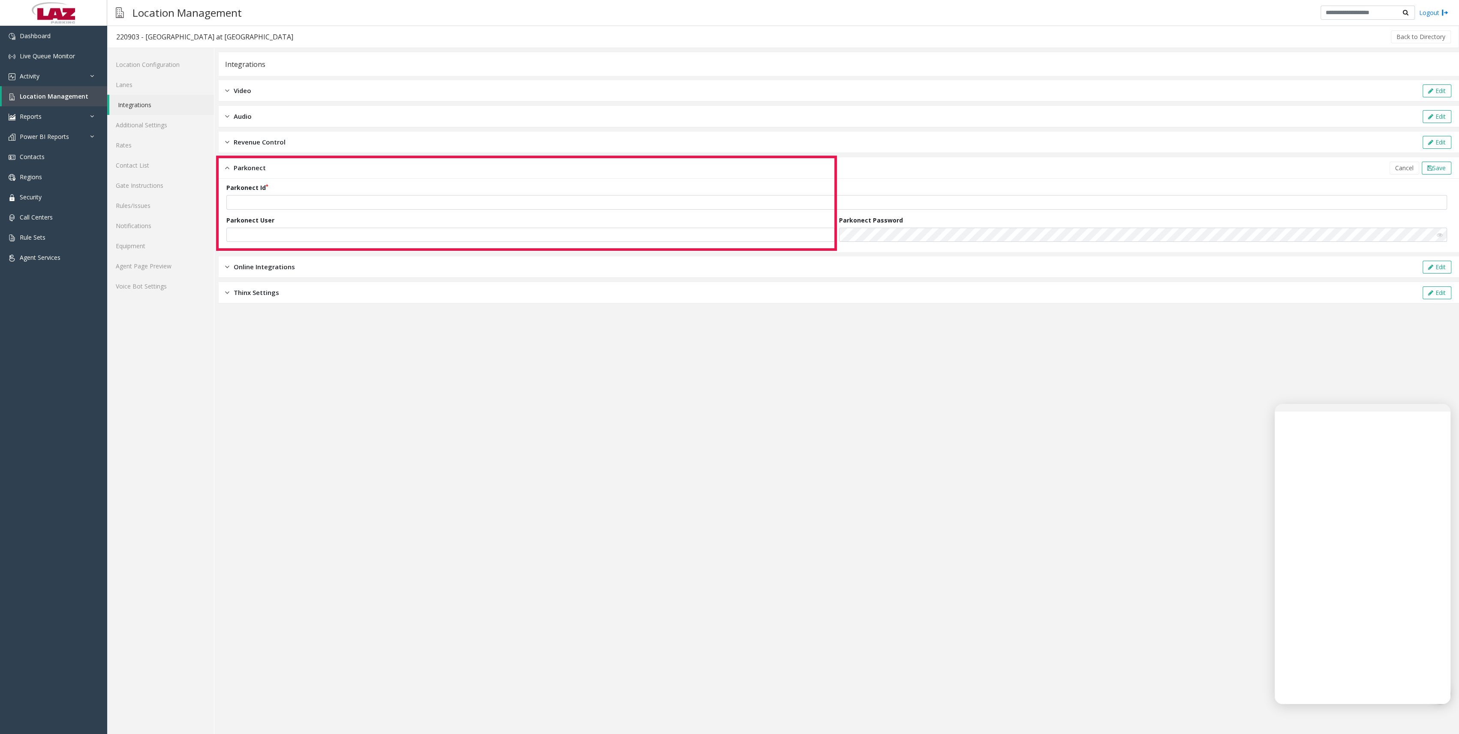
click at [1287, 419] on icon at bounding box center [729, 367] width 1459 height 734
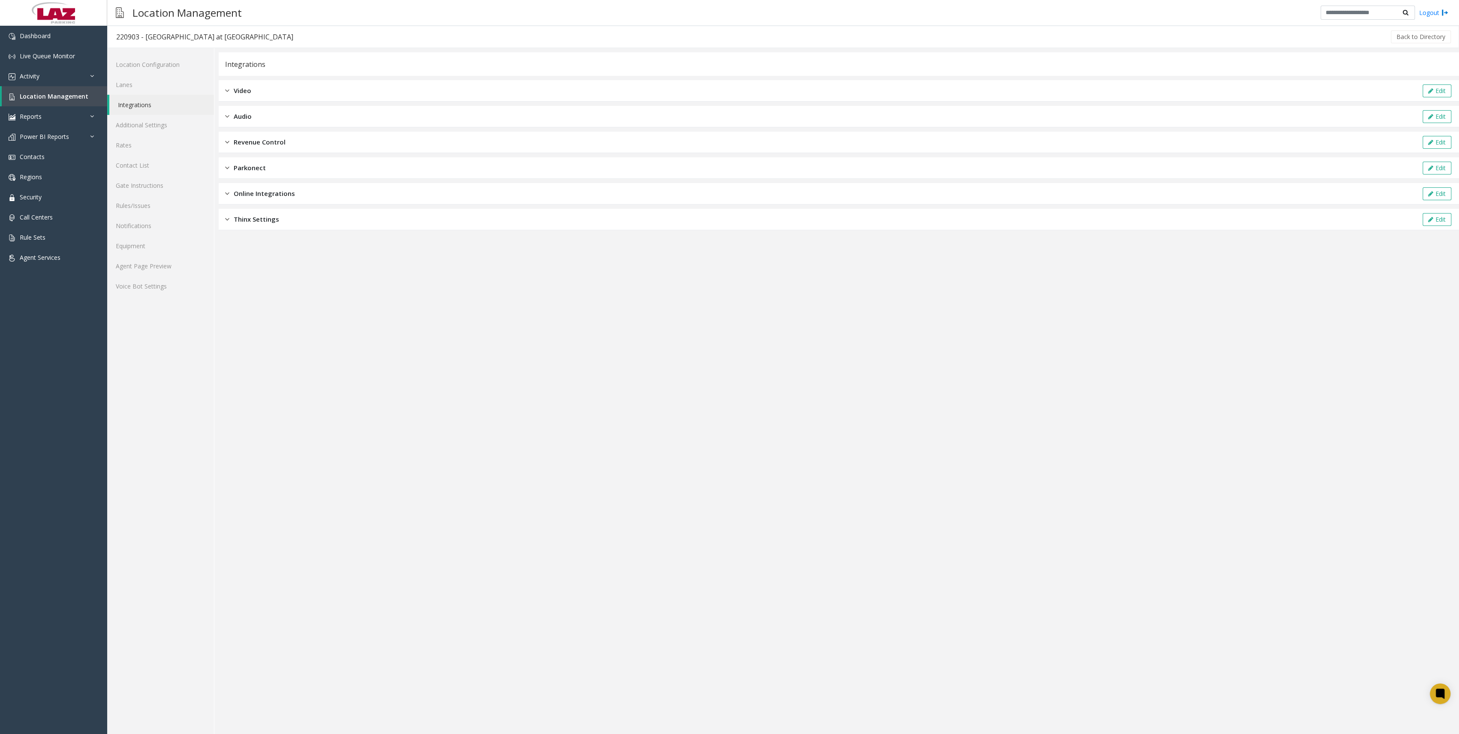
click at [329, 148] on div "Revenue Control Edit" at bounding box center [839, 142] width 1241 height 21
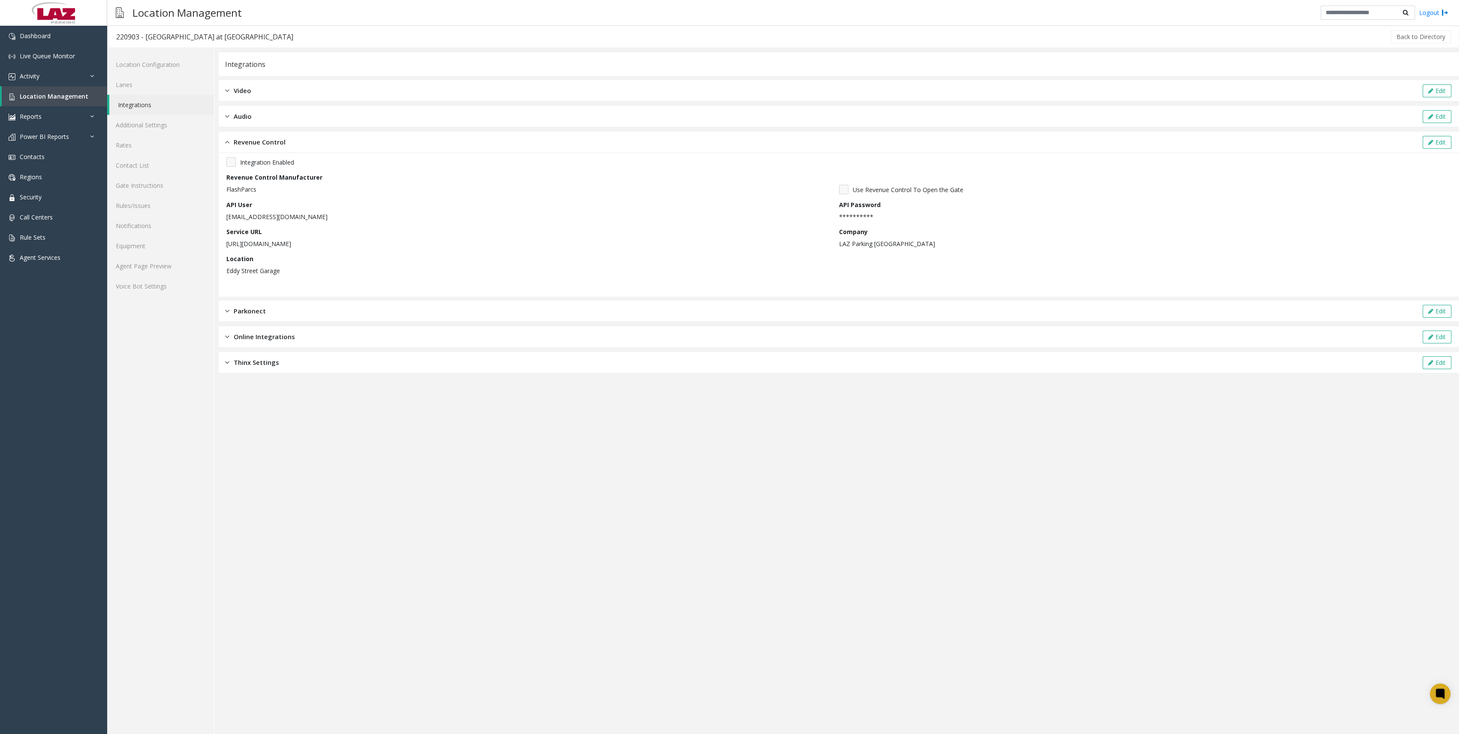
click at [329, 150] on div "Revenue Control Edit" at bounding box center [839, 142] width 1241 height 21
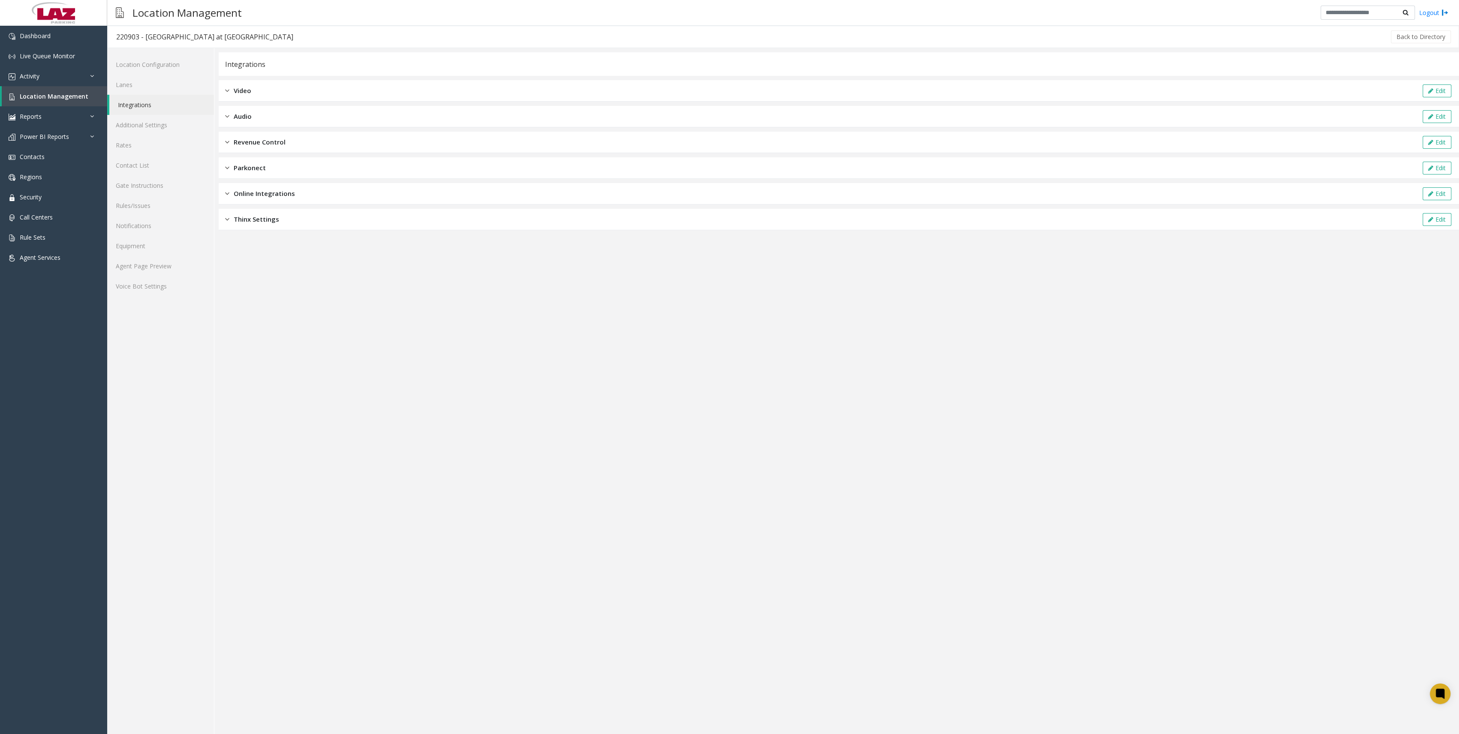
click at [296, 164] on div "Parkonect Edit" at bounding box center [839, 167] width 1241 height 21
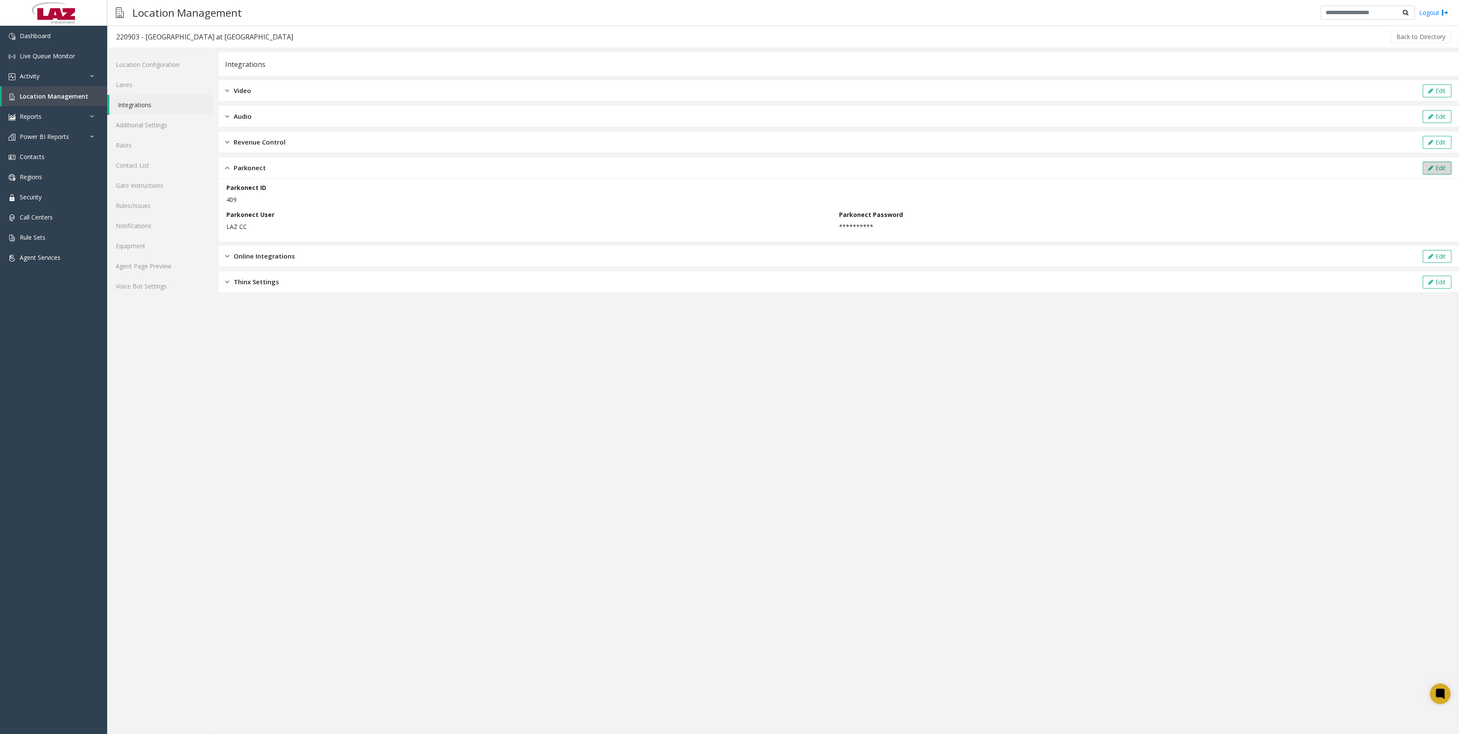
click at [1429, 165] on icon at bounding box center [1431, 168] width 5 height 6
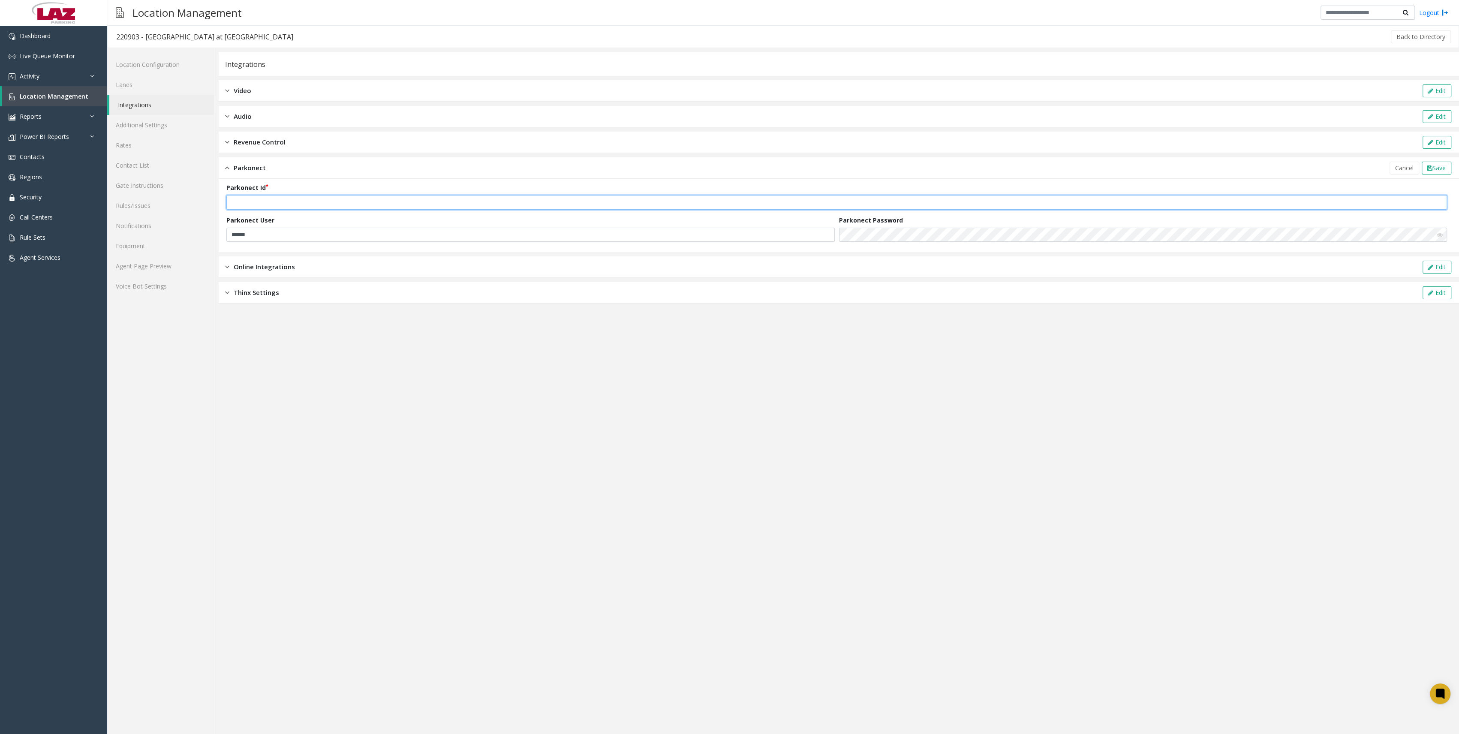
click at [299, 199] on input "***" at bounding box center [836, 202] width 1221 height 15
click at [302, 224] on div "Parkonect User ******" at bounding box center [532, 229] width 613 height 27
click at [304, 233] on input "******" at bounding box center [530, 235] width 609 height 15
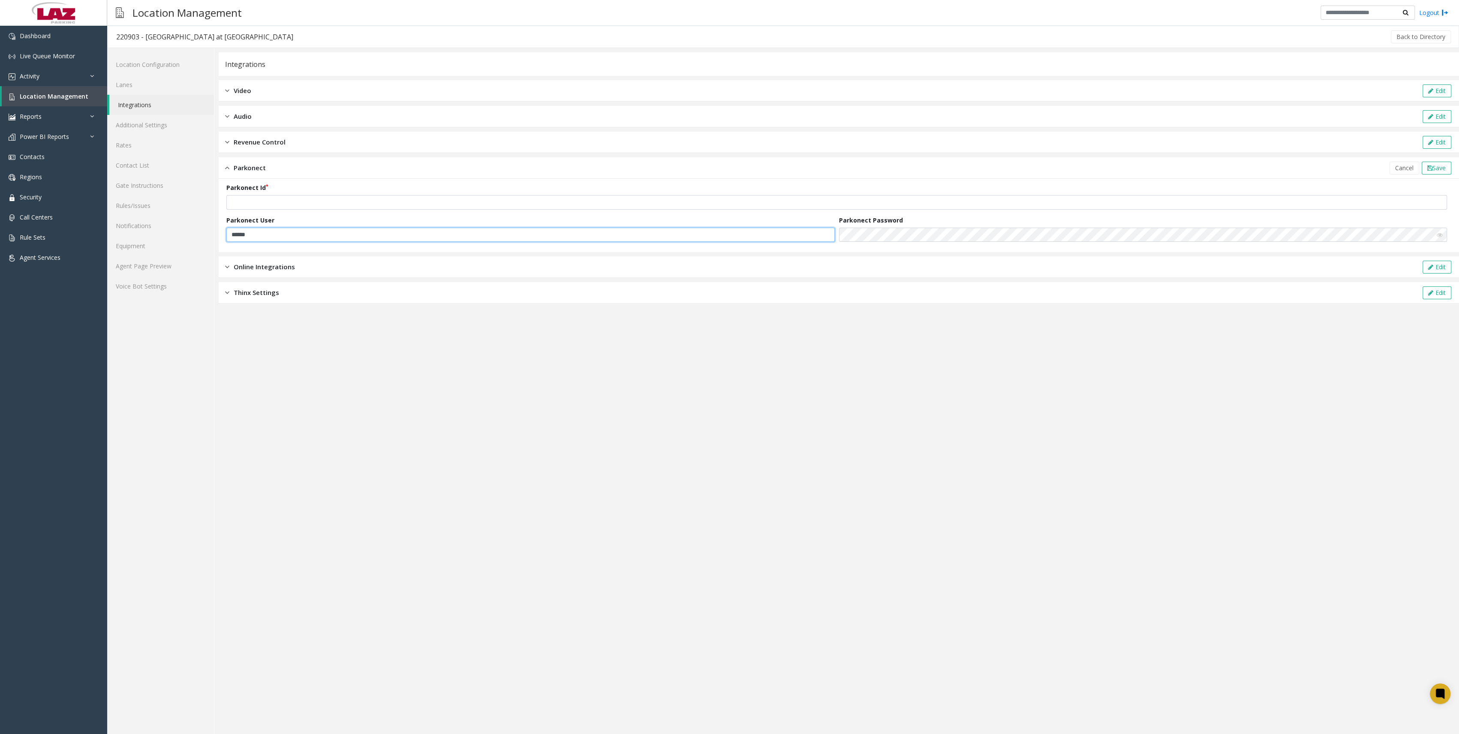
click at [304, 233] on input "******" at bounding box center [530, 235] width 609 height 15
click at [1437, 696] on icon at bounding box center [1440, 693] width 9 height 11
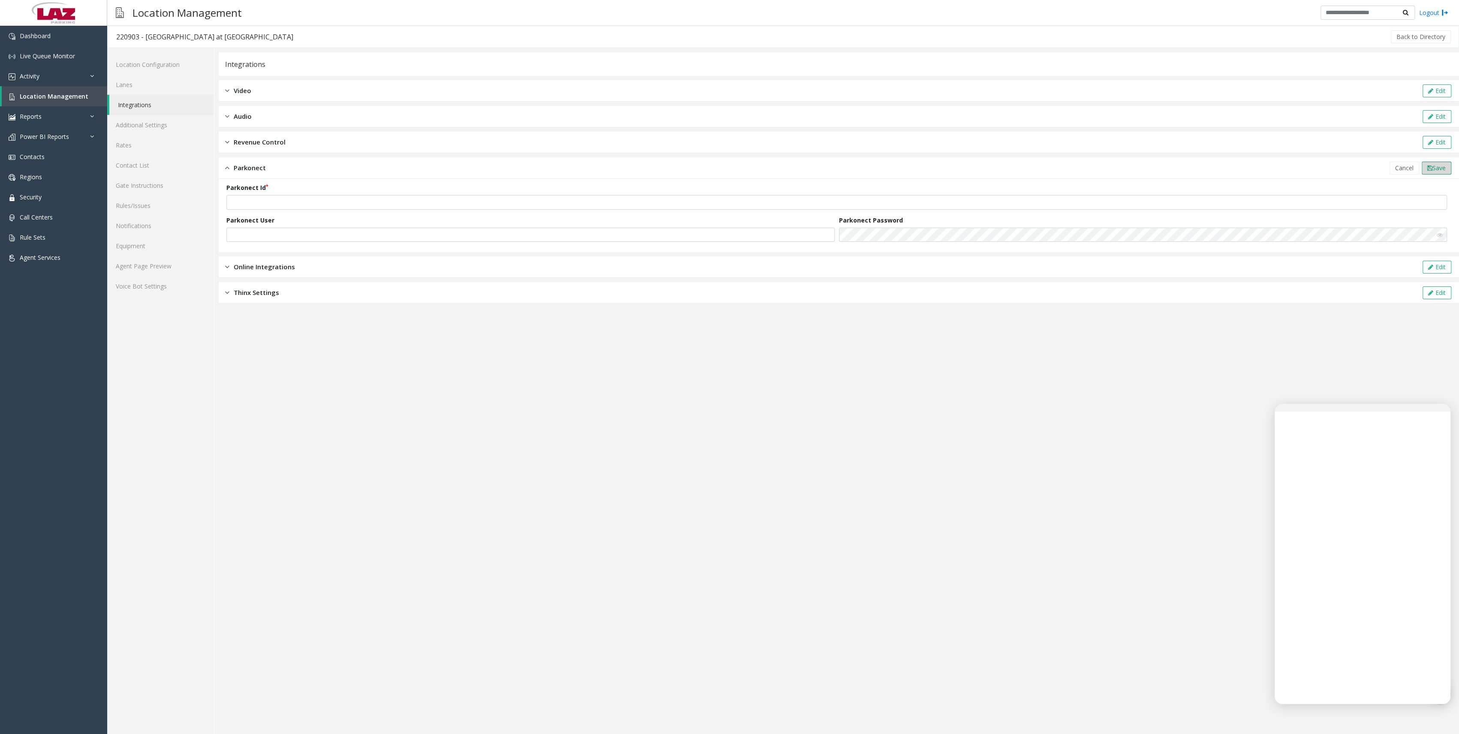
click at [1433, 172] on button "Save" at bounding box center [1437, 168] width 30 height 13
drag, startPoint x: 1204, startPoint y: 591, endPoint x: 1209, endPoint y: 597, distance: 7.4
click at [1204, 591] on app-integration "Integrations Video Edit Audio Edit Revenue Control Edit Parkonect Cancel Save P…" at bounding box center [839, 393] width 1241 height 682
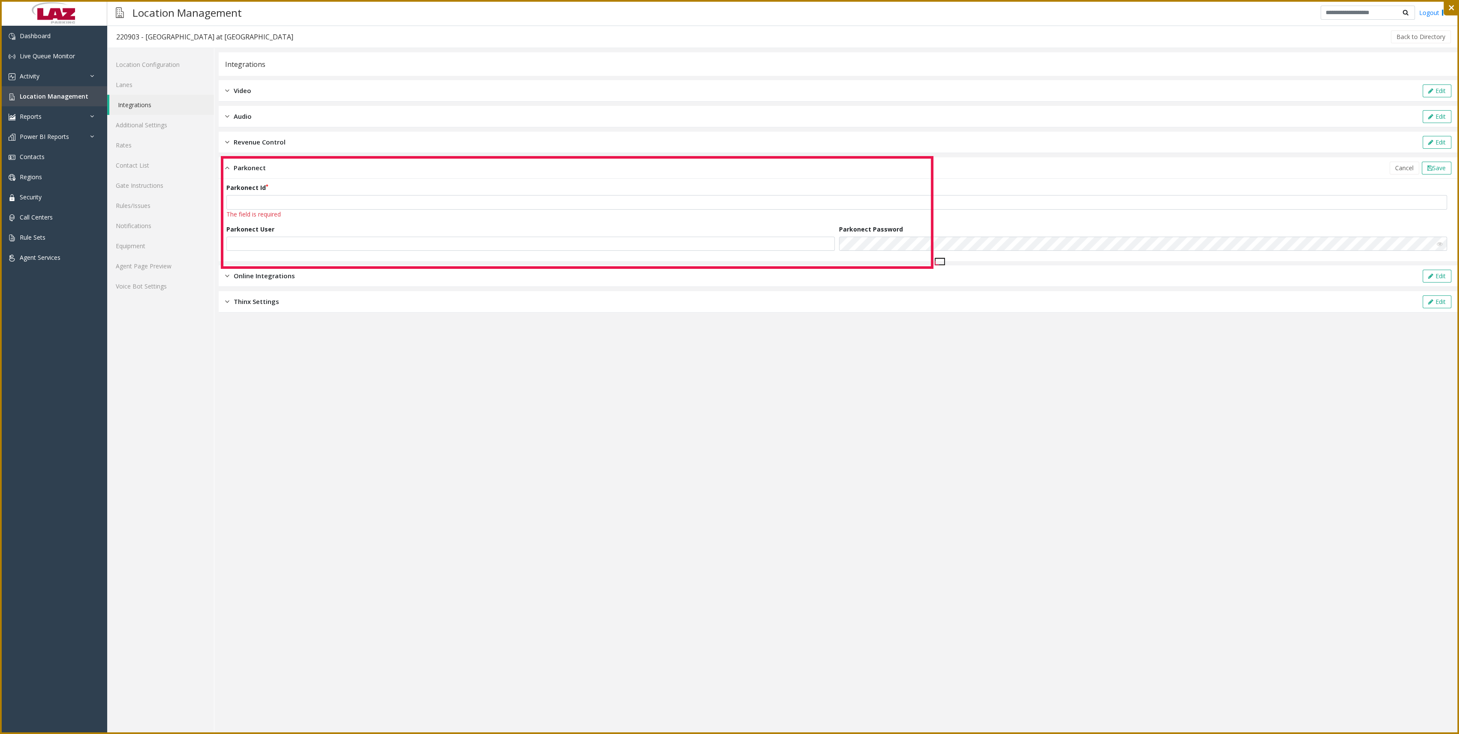
drag, startPoint x: 222, startPoint y: 157, endPoint x: 932, endPoint y: 267, distance: 718.2
click at [932, 267] on icon at bounding box center [729, 367] width 1459 height 734
click at [782, 16] on div "Next" at bounding box center [791, 18] width 24 height 15
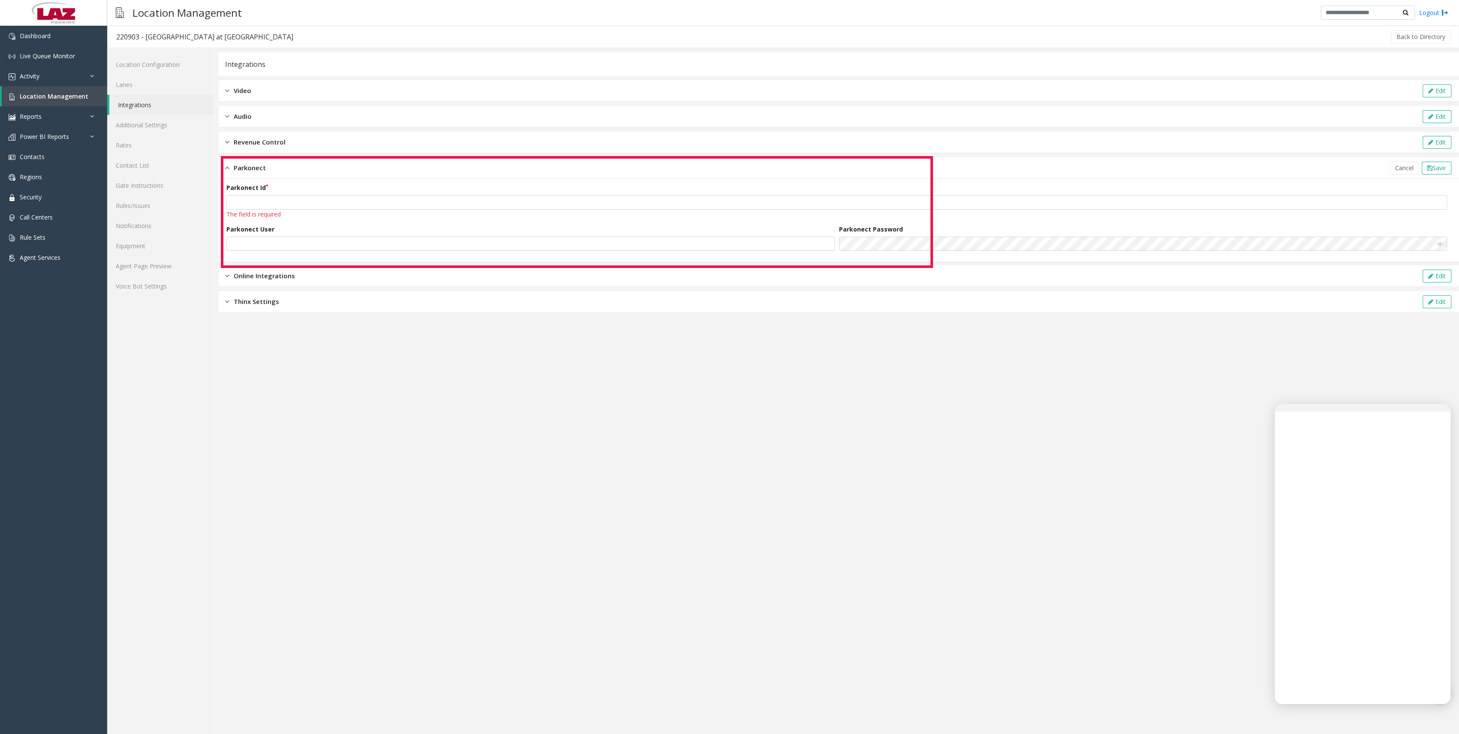
click at [1369, 670] on icon at bounding box center [729, 367] width 1459 height 734
click at [1354, 670] on icon at bounding box center [729, 367] width 1459 height 734
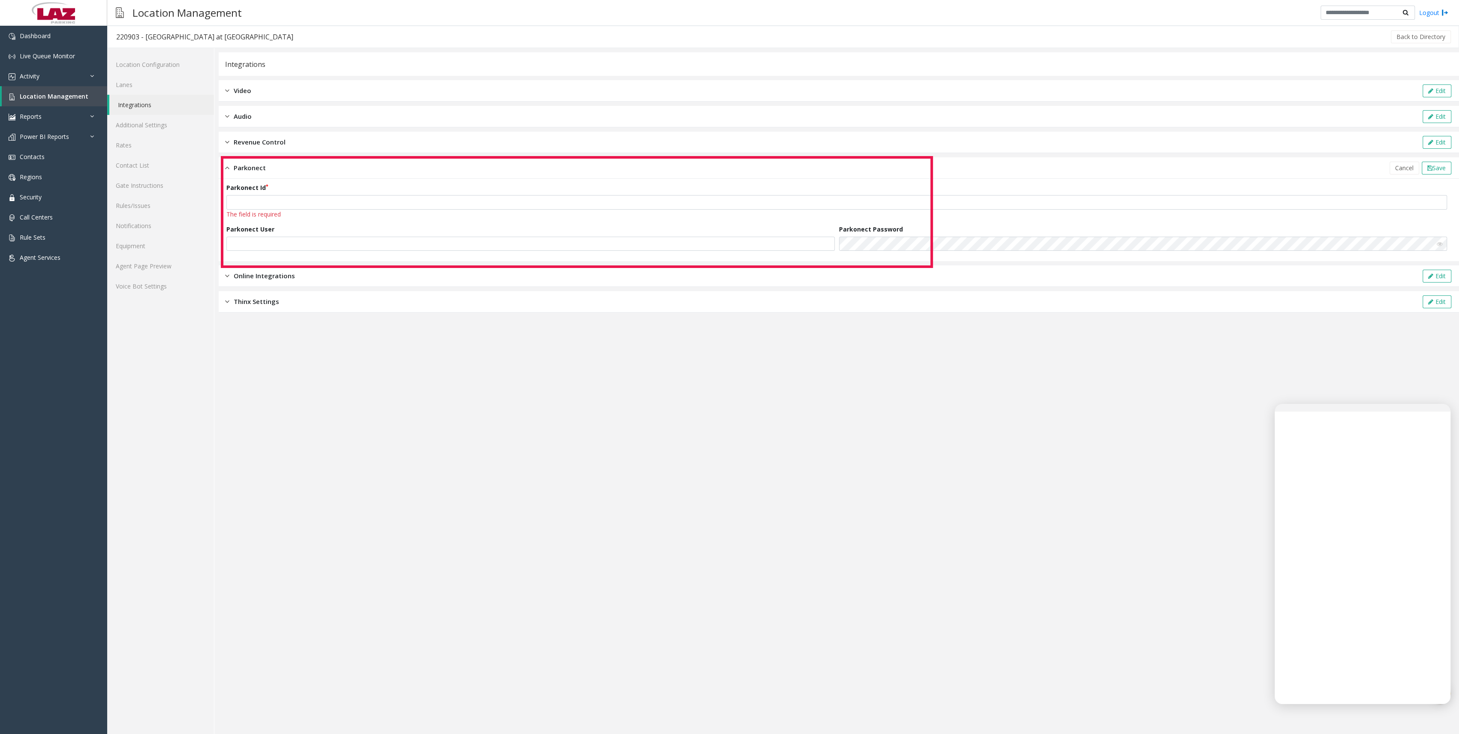
click at [1354, 670] on icon at bounding box center [729, 367] width 1459 height 734
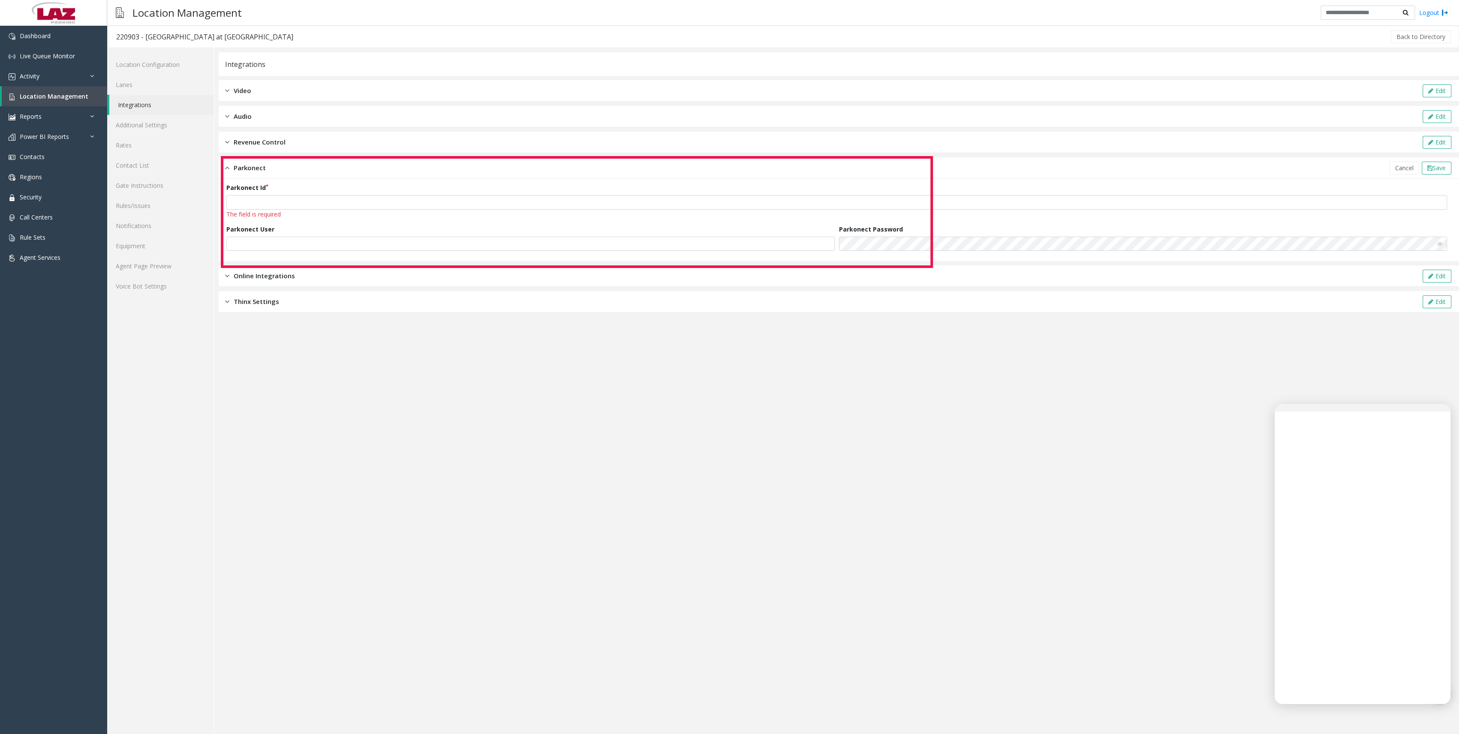
click at [1405, 670] on icon at bounding box center [729, 367] width 1459 height 734
drag, startPoint x: 1404, startPoint y: 670, endPoint x: 1372, endPoint y: 529, distance: 144.8
click at [1406, 658] on icon at bounding box center [729, 367] width 1459 height 734
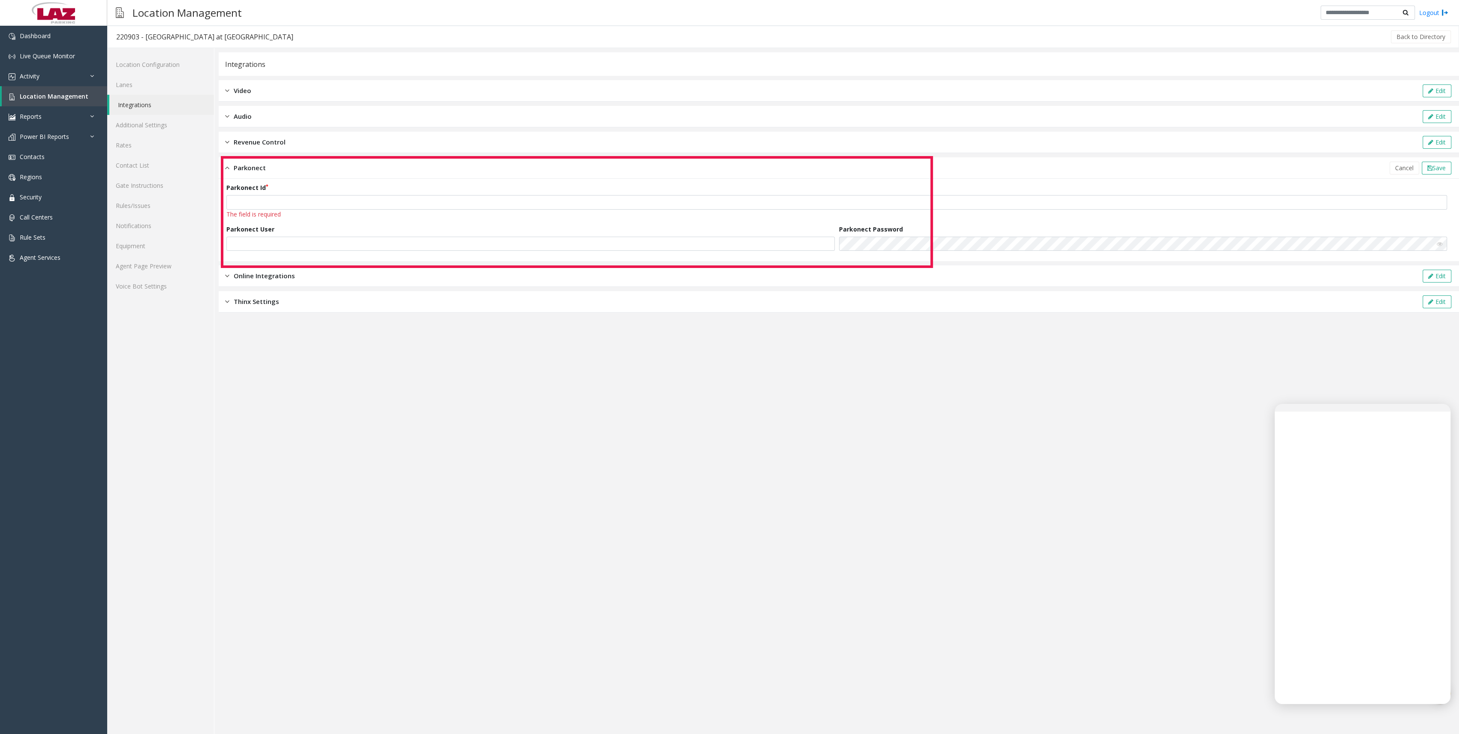
click at [1330, 233] on icon at bounding box center [729, 367] width 1459 height 734
click at [14, 81] on icon at bounding box center [729, 367] width 1459 height 734
